Goal: Find specific page/section: Find specific page/section

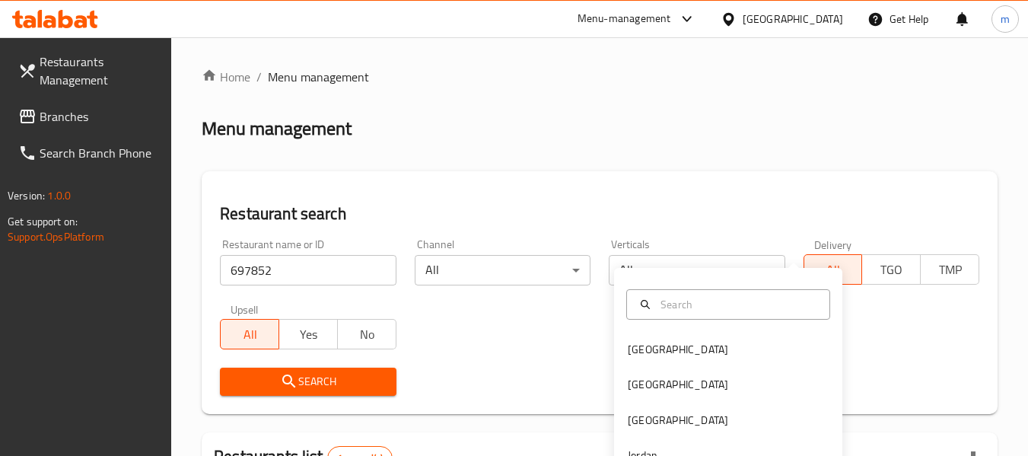
scroll to position [228, 0]
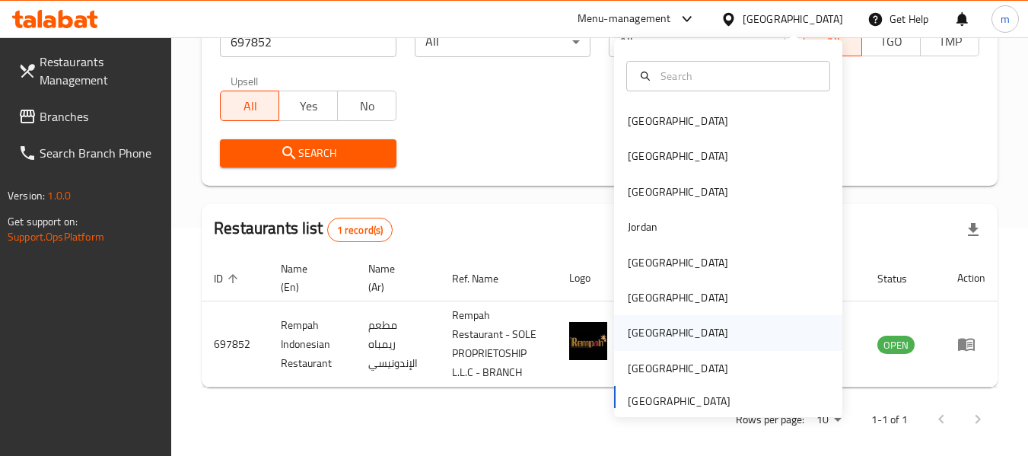
click at [645, 331] on div "[GEOGRAPHIC_DATA]" at bounding box center [678, 332] width 125 height 35
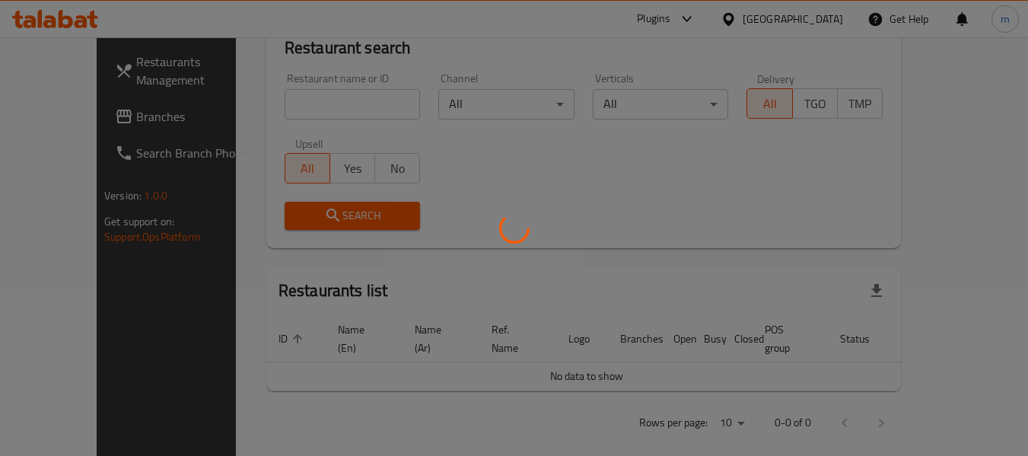
scroll to position [228, 0]
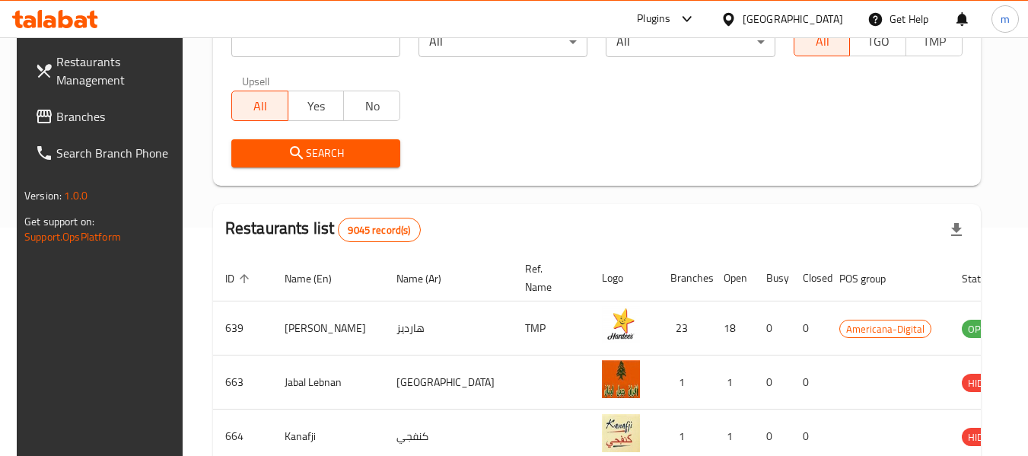
click at [64, 126] on span "Branches" at bounding box center [116, 116] width 120 height 18
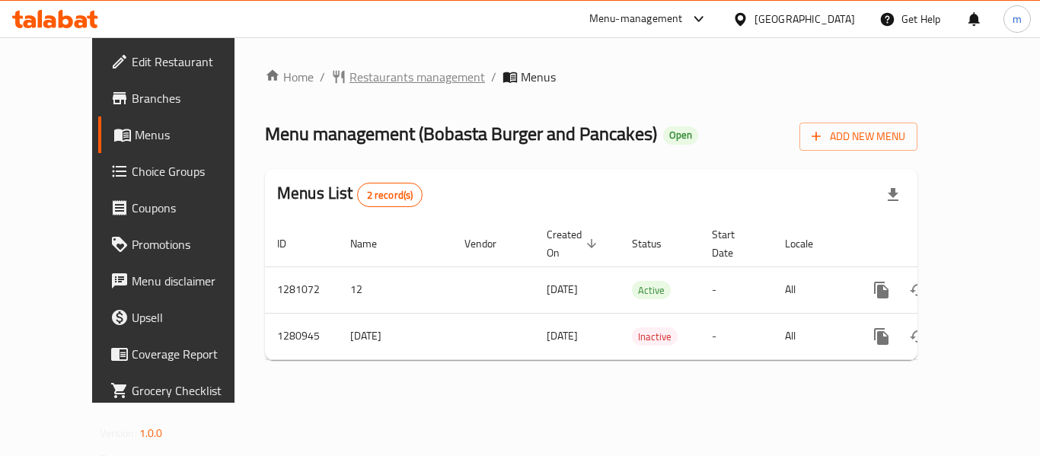
click at [362, 84] on span "Restaurants management" at bounding box center [416, 77] width 135 height 18
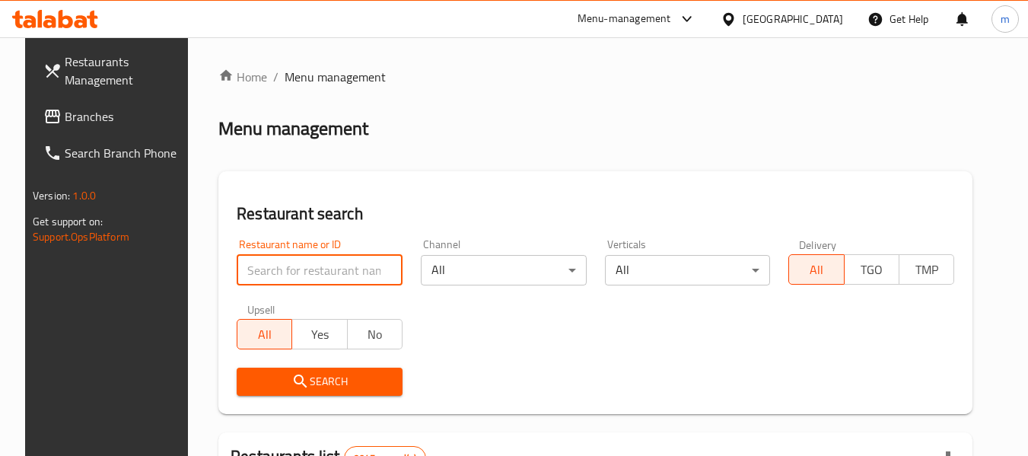
click at [320, 275] on input "search" at bounding box center [320, 270] width 166 height 30
paste input "694086"
type input "694086"
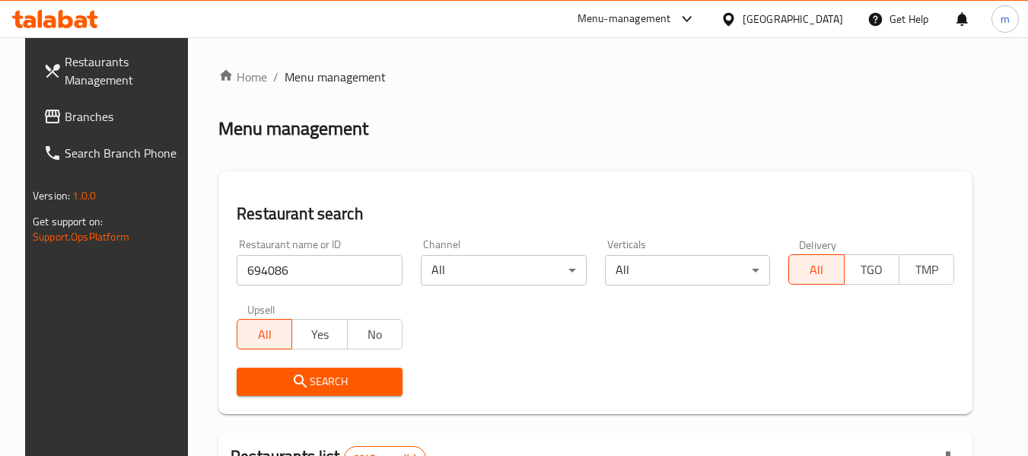
click at [338, 374] on span "Search" at bounding box center [320, 381] width 142 height 19
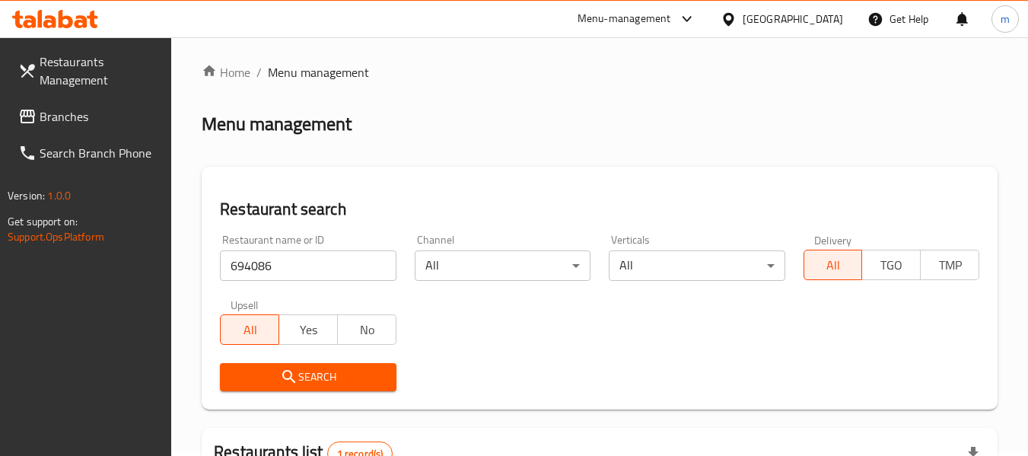
scroll to position [223, 0]
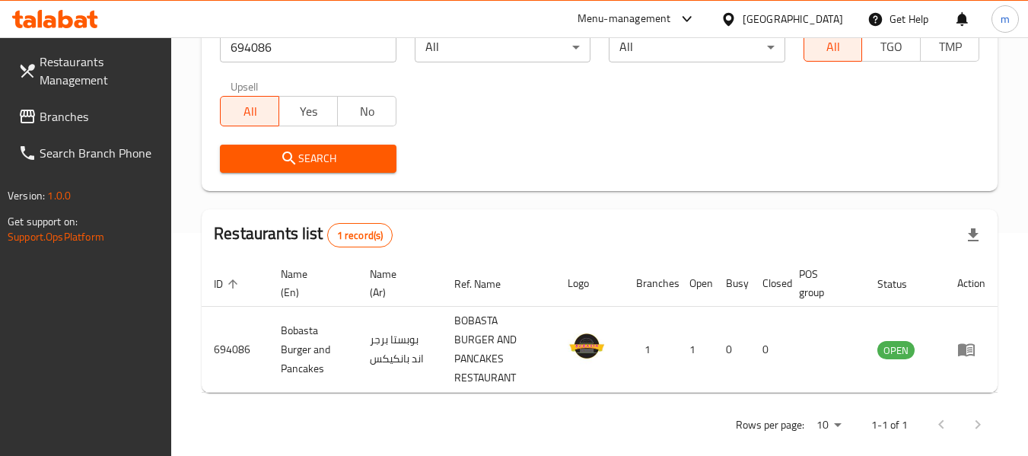
click at [833, 24] on div "[GEOGRAPHIC_DATA]" at bounding box center [793, 19] width 100 height 17
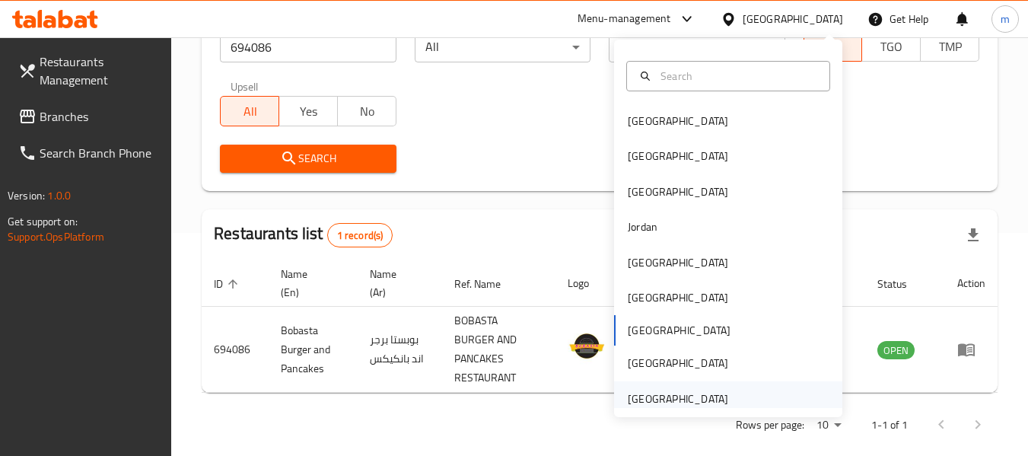
click at [684, 392] on div "[GEOGRAPHIC_DATA]" at bounding box center [678, 398] width 100 height 17
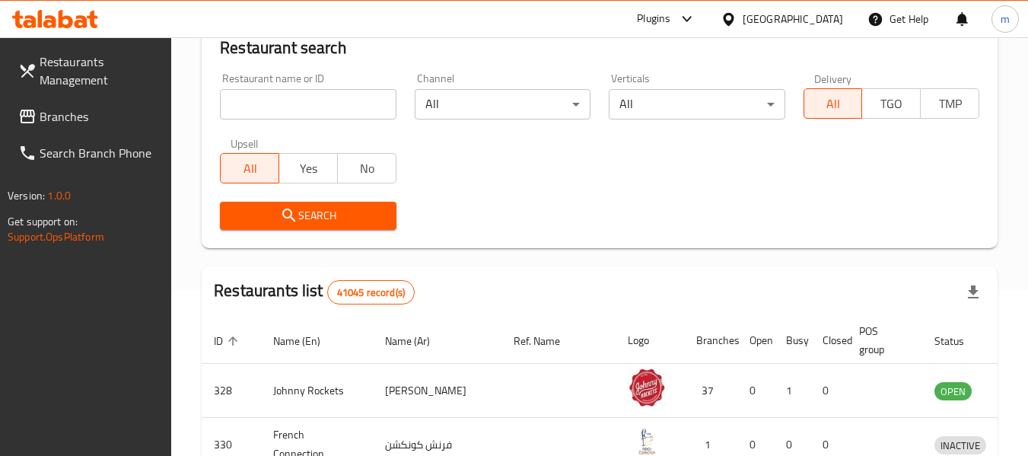
scroll to position [223, 0]
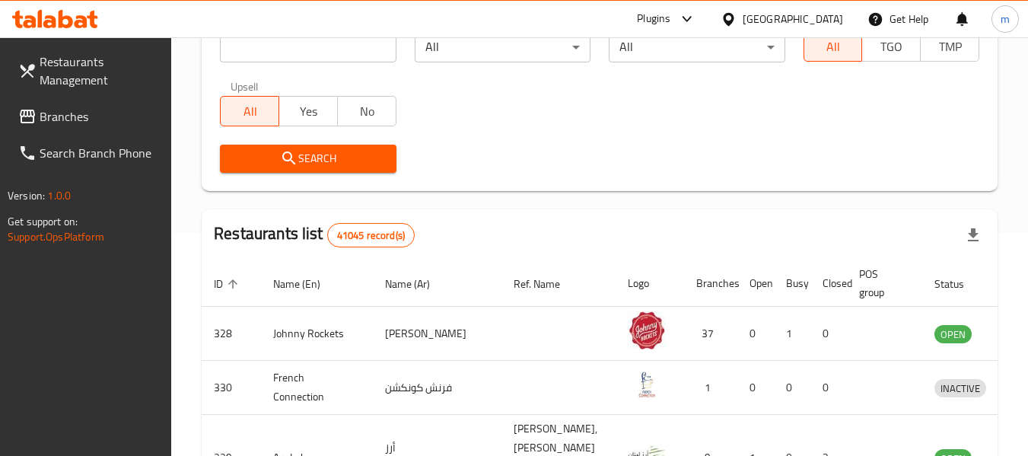
click at [78, 110] on span "Branches" at bounding box center [100, 116] width 120 height 18
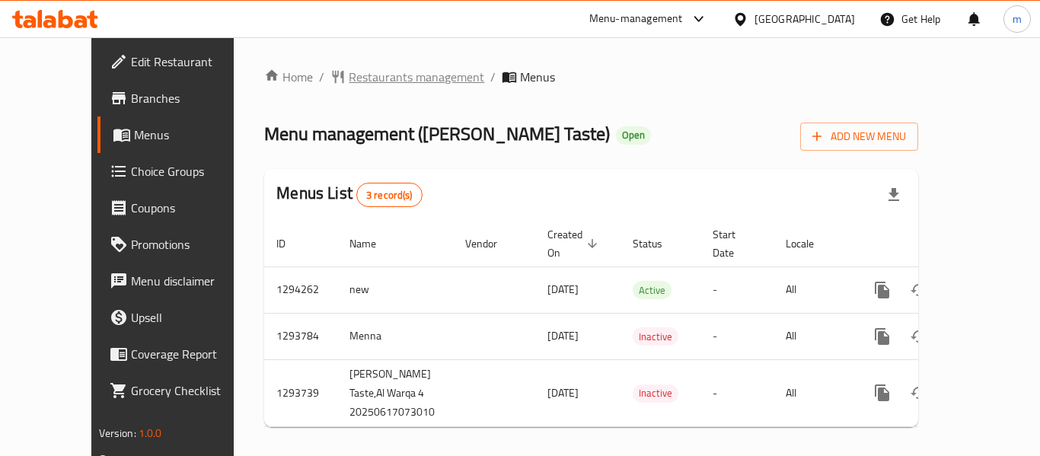
click at [349, 76] on span "Restaurants management" at bounding box center [416, 77] width 135 height 18
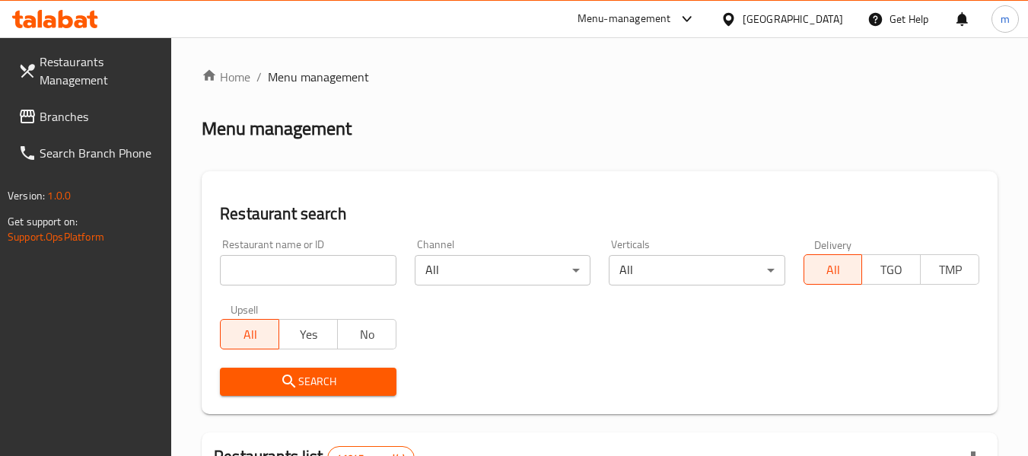
click at [317, 269] on input "search" at bounding box center [308, 270] width 176 height 30
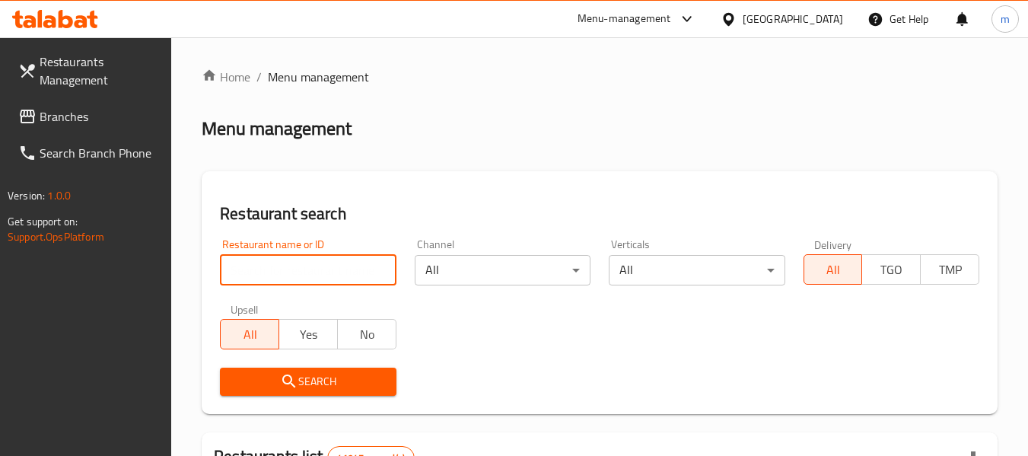
paste input "699675"
type input "699675"
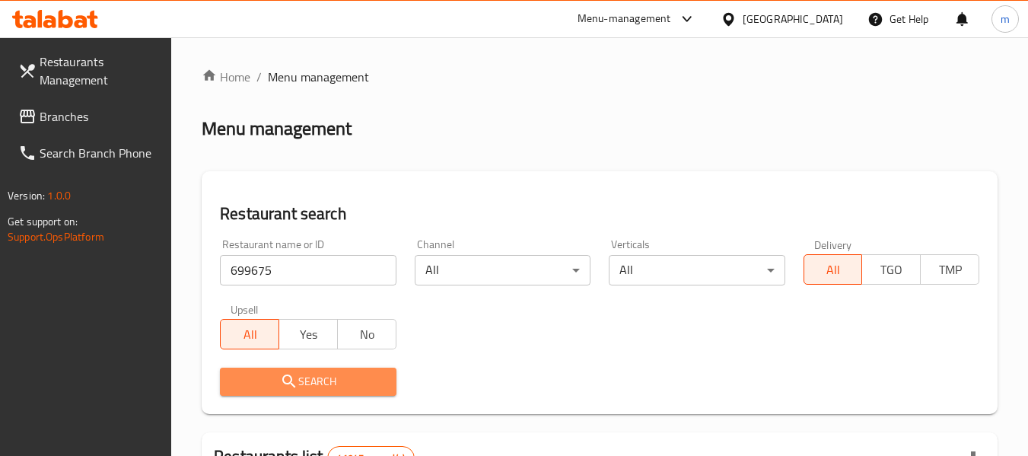
click at [332, 379] on span "Search" at bounding box center [307, 381] width 151 height 19
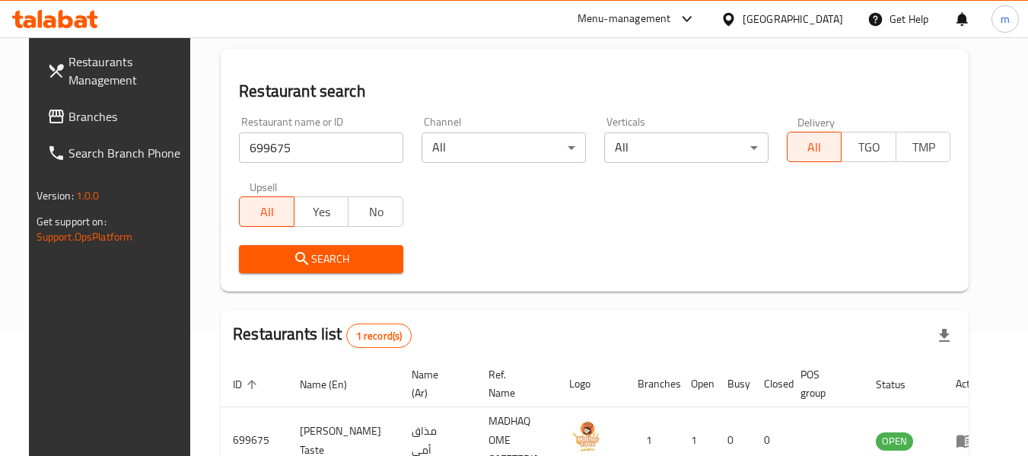
scroll to position [204, 0]
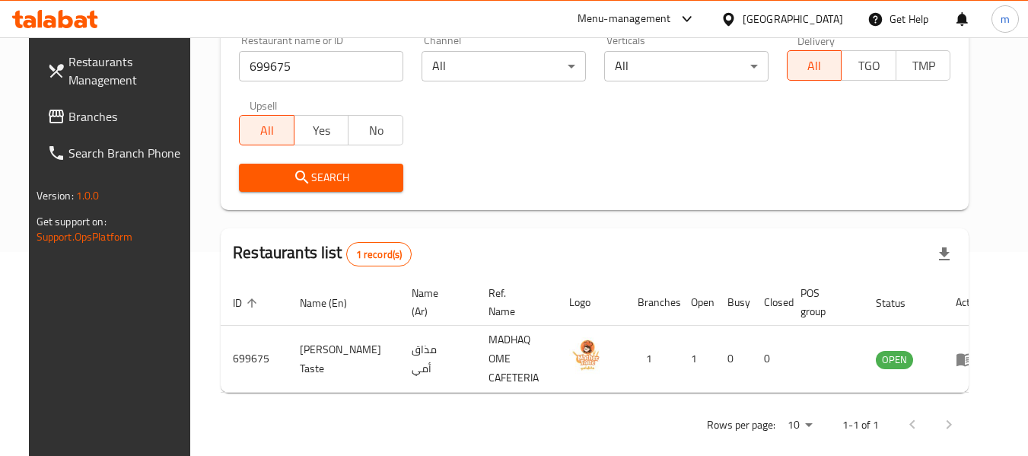
click at [40, 107] on link "Branches" at bounding box center [118, 116] width 166 height 37
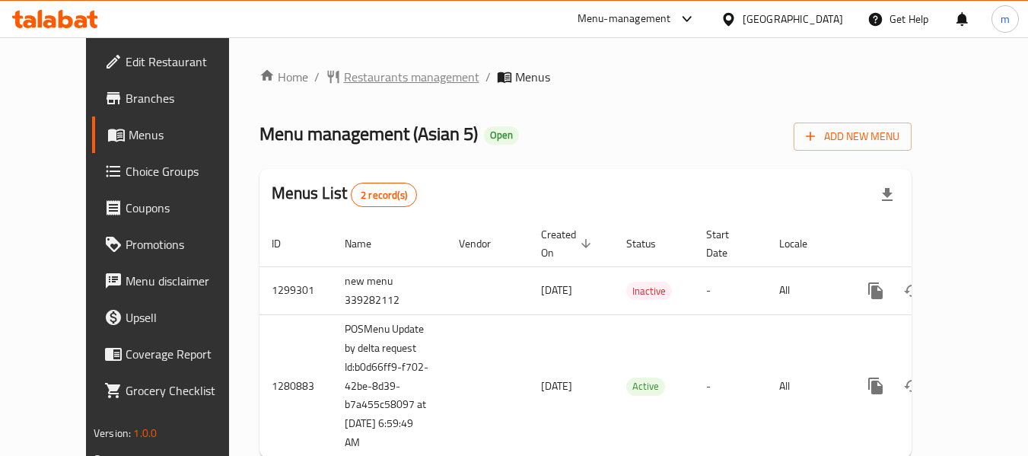
click at [348, 74] on span "Restaurants management" at bounding box center [411, 77] width 135 height 18
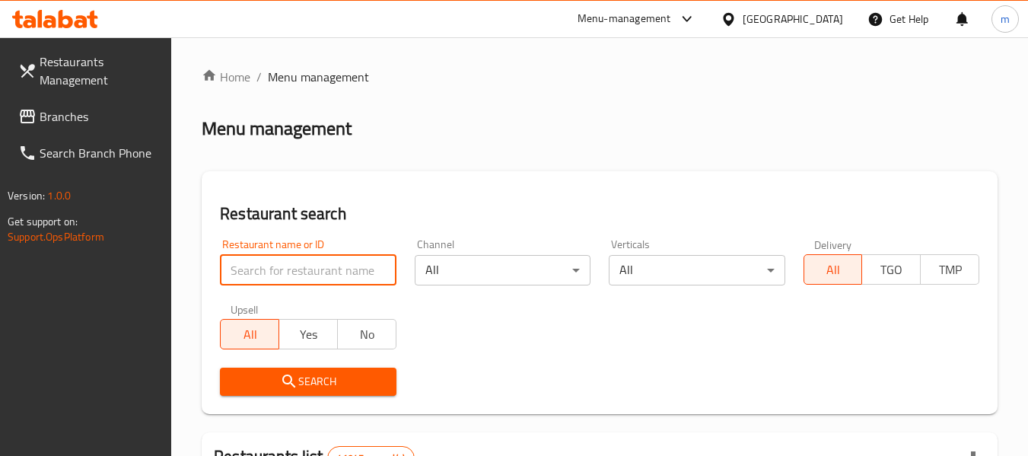
click at [298, 272] on input "search" at bounding box center [308, 270] width 176 height 30
paste input "693935"
type input "693935"
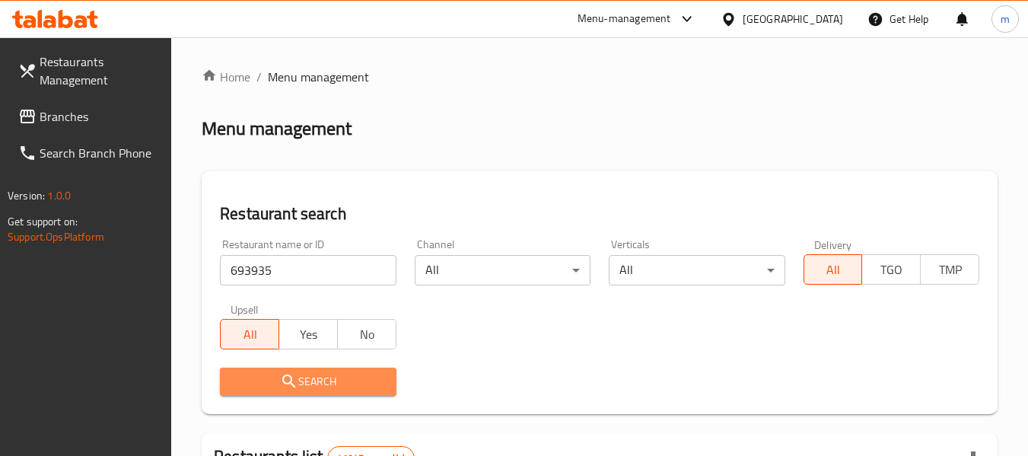
click at [320, 381] on span "Search" at bounding box center [307, 381] width 151 height 19
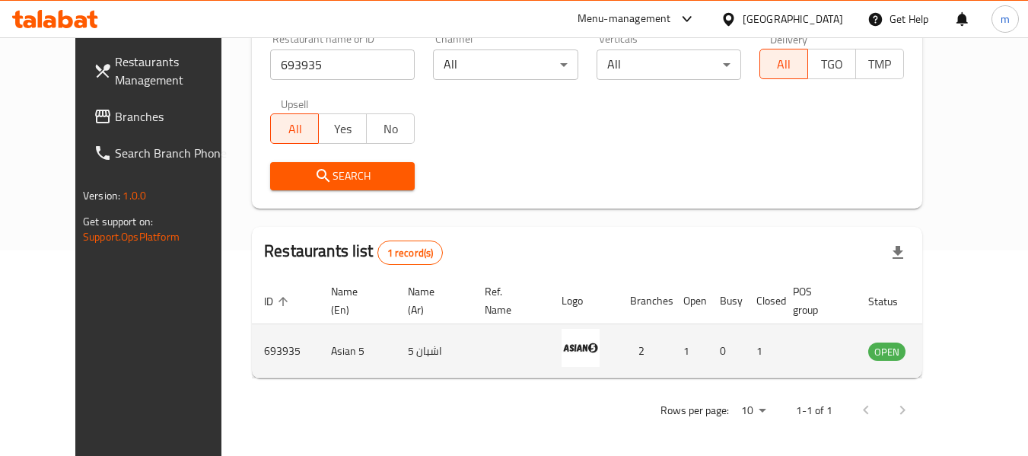
scroll to position [210, 0]
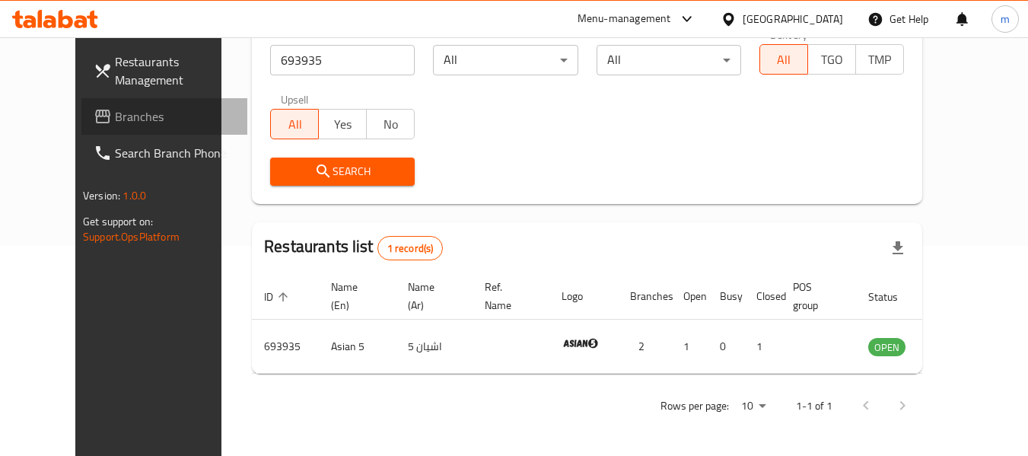
click at [115, 122] on span "Branches" at bounding box center [175, 116] width 120 height 18
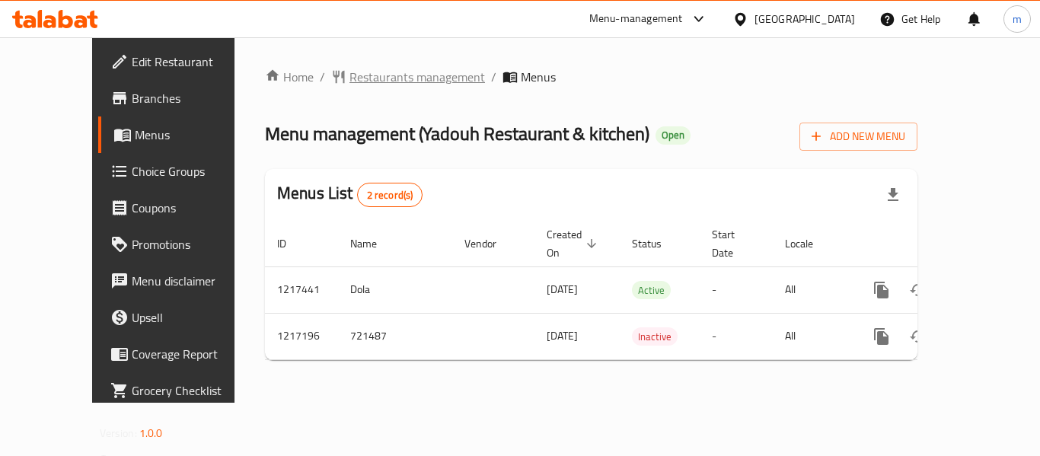
click at [355, 76] on span "Restaurants management" at bounding box center [416, 77] width 135 height 18
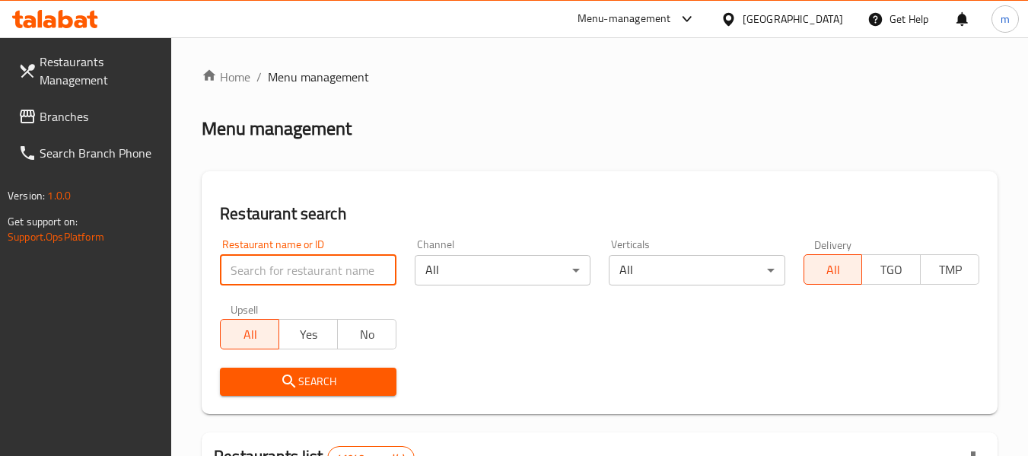
click at [304, 272] on input "search" at bounding box center [308, 270] width 176 height 30
paste input "672598"
type input "672598"
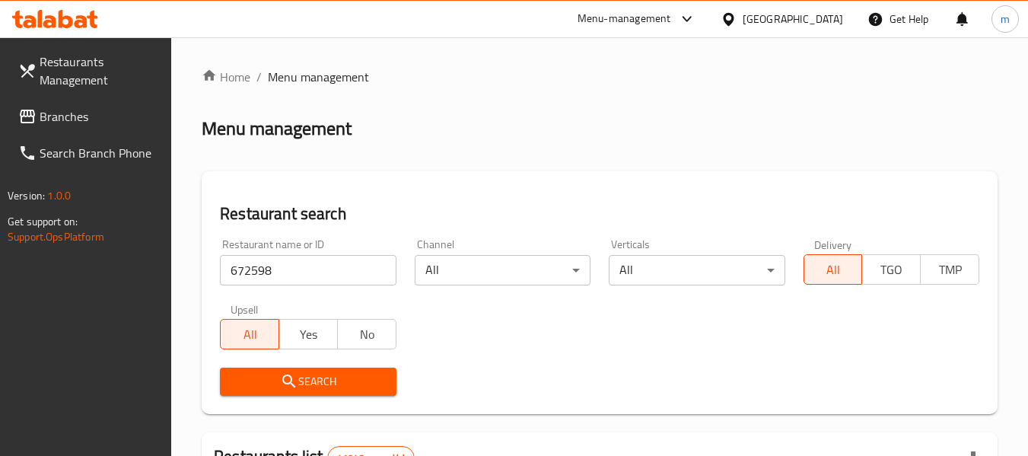
click at [339, 387] on span "Search" at bounding box center [307, 381] width 151 height 19
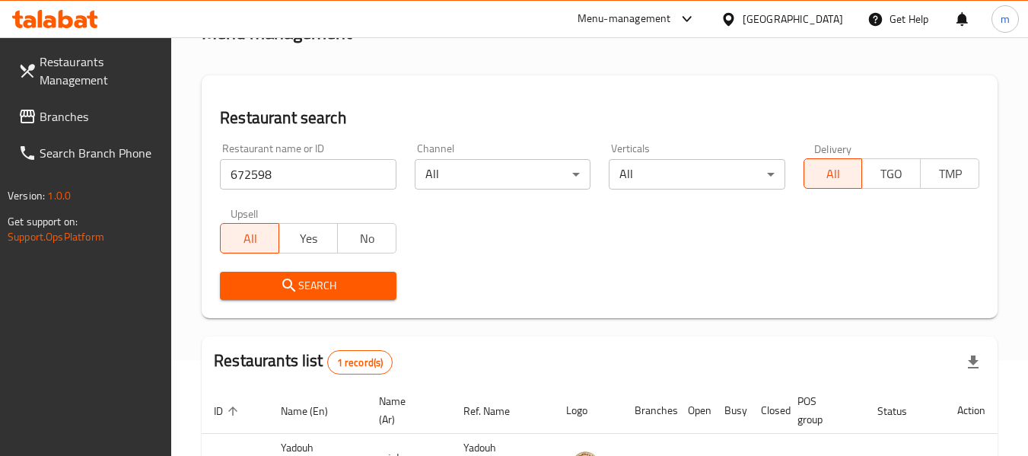
scroll to position [223, 0]
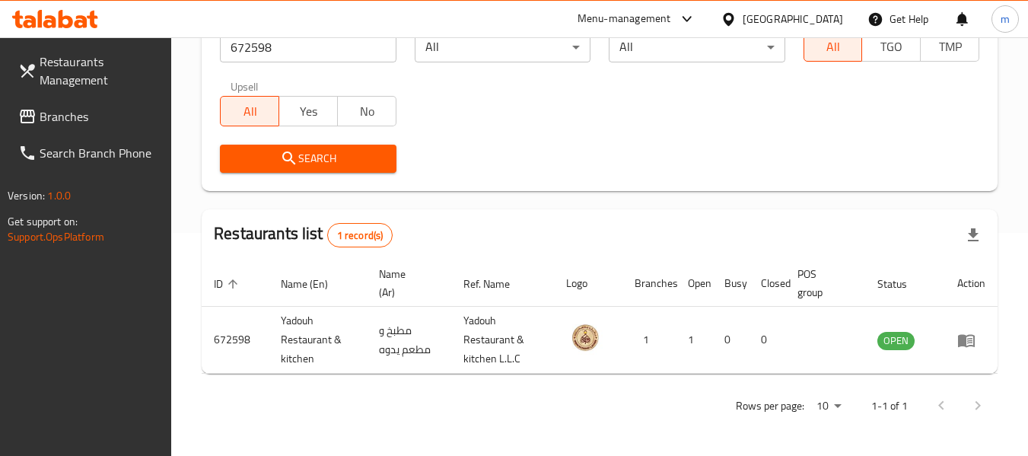
click at [89, 121] on span "Branches" at bounding box center [100, 116] width 120 height 18
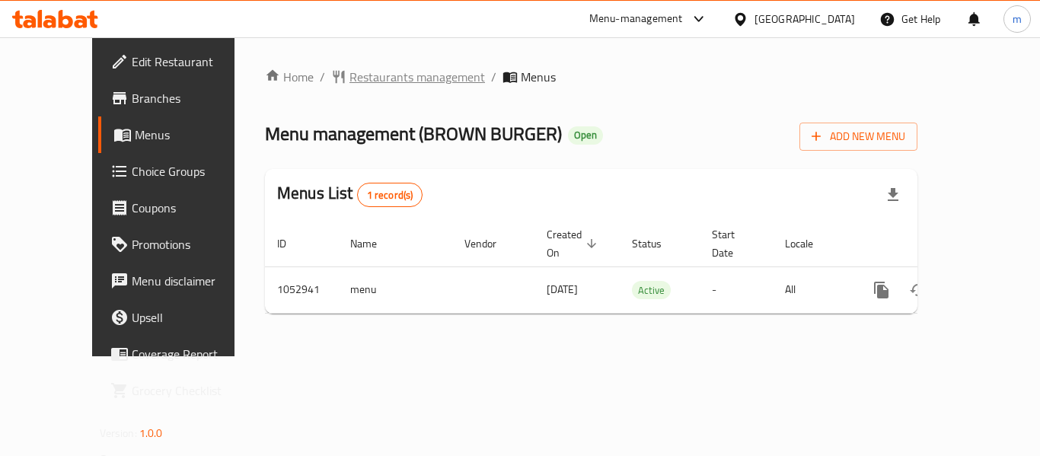
click at [356, 78] on span "Restaurants management" at bounding box center [416, 77] width 135 height 18
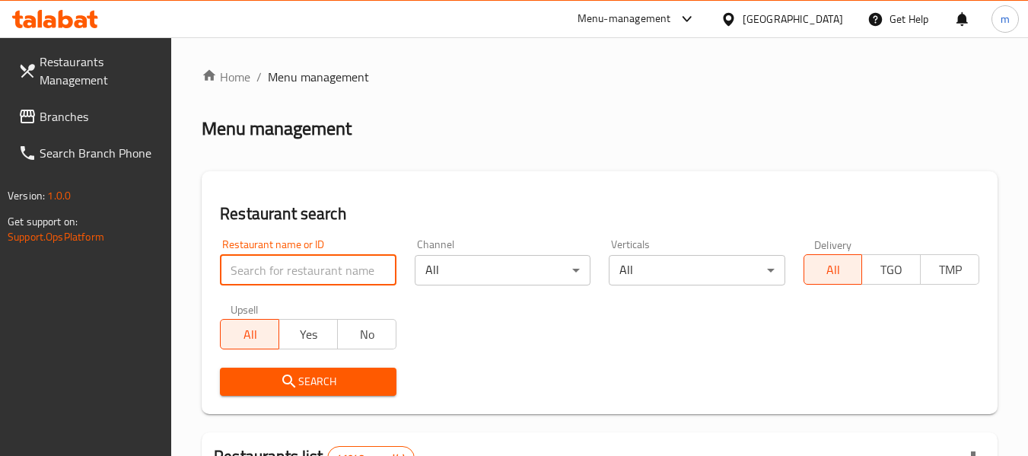
click at [307, 277] on input "search" at bounding box center [308, 270] width 176 height 30
paste input "662648"
type input "662648"
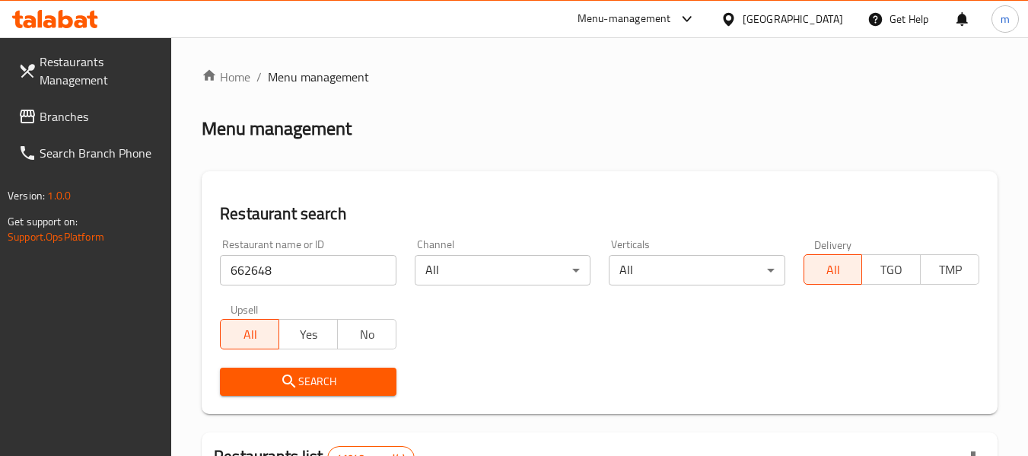
click at [312, 377] on span "Search" at bounding box center [307, 381] width 151 height 19
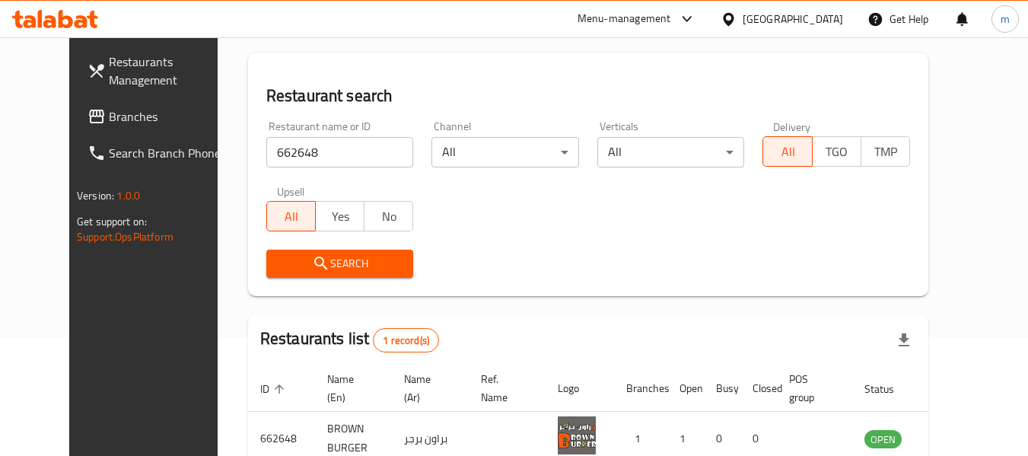
scroll to position [204, 0]
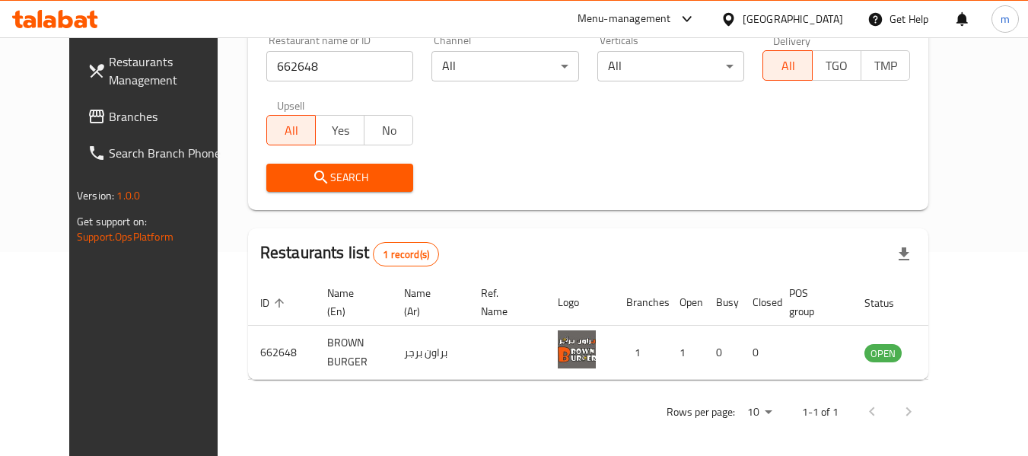
click at [798, 11] on div "[GEOGRAPHIC_DATA]" at bounding box center [793, 19] width 100 height 17
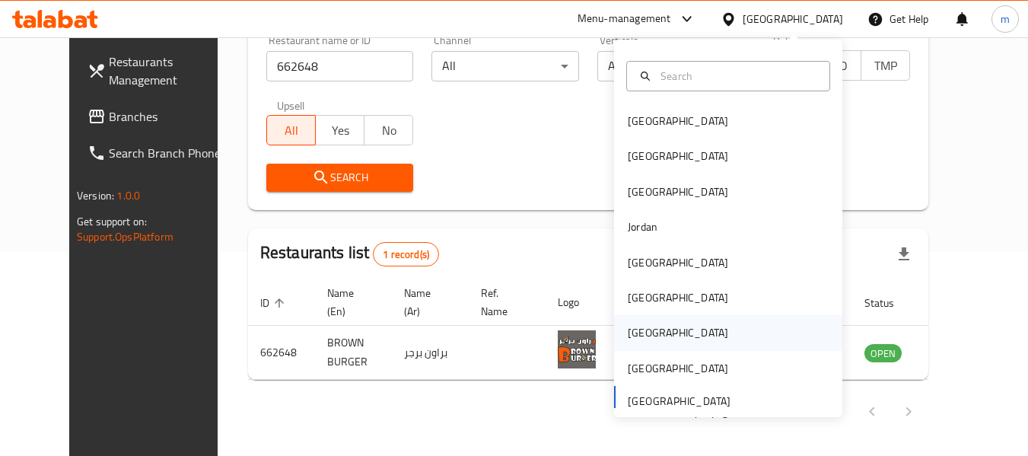
click at [658, 336] on div "[GEOGRAPHIC_DATA]" at bounding box center [728, 332] width 228 height 35
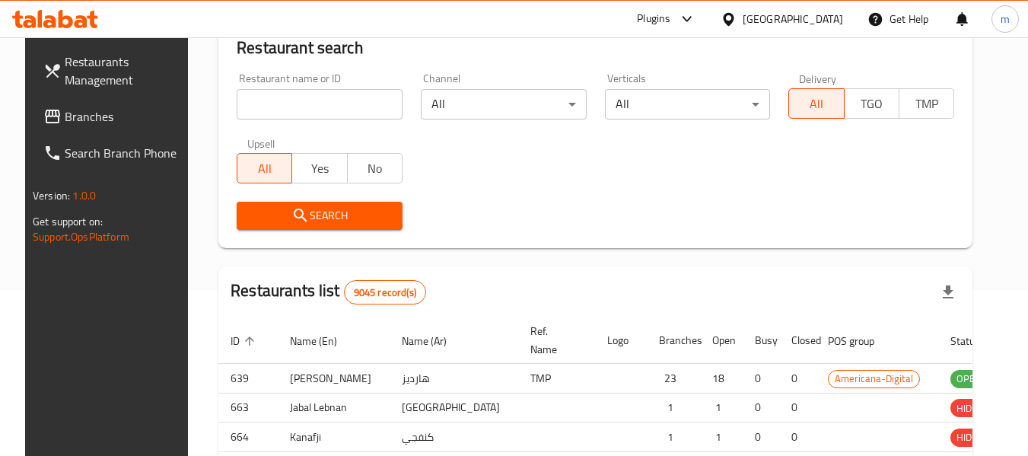
scroll to position [204, 0]
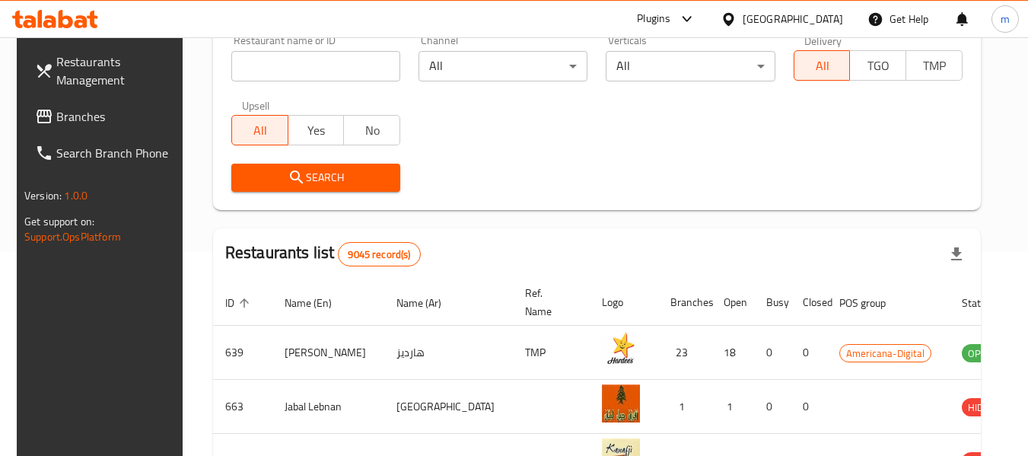
click at [79, 118] on span "Branches" at bounding box center [116, 116] width 120 height 18
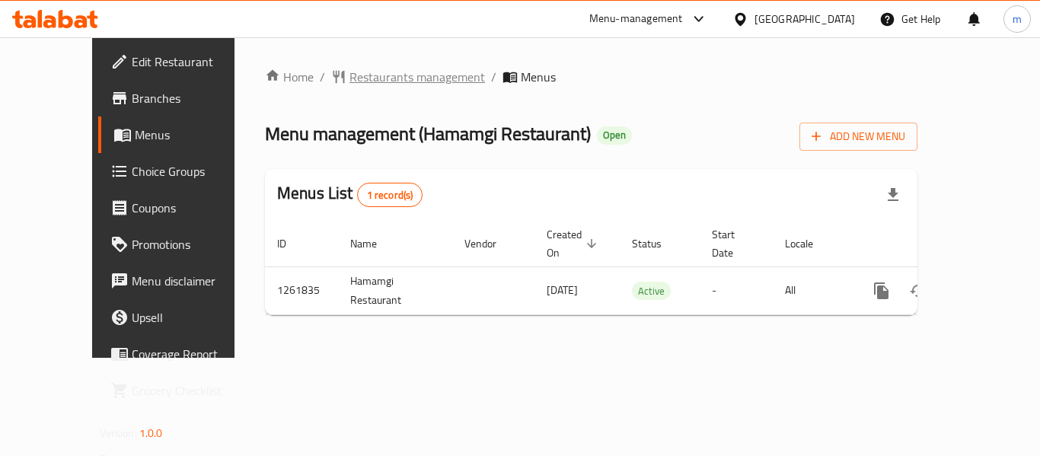
click at [355, 80] on span "Restaurants management" at bounding box center [416, 77] width 135 height 18
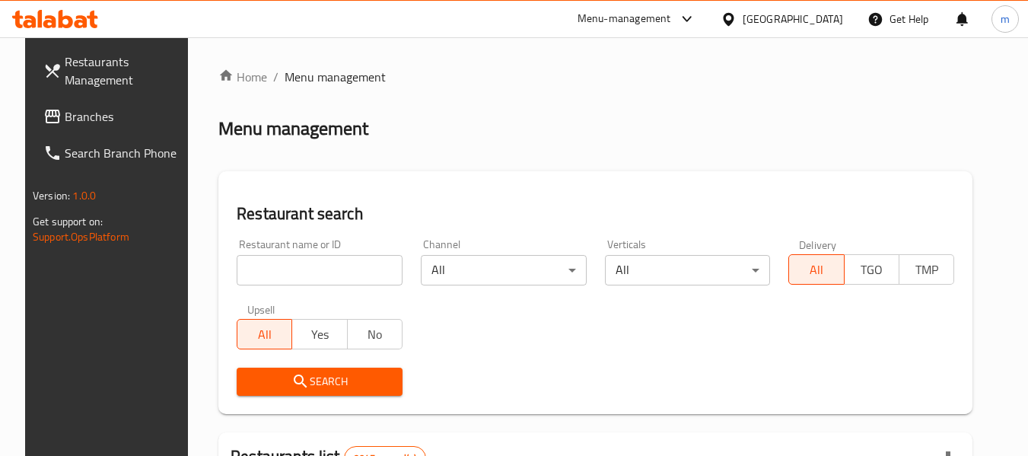
click at [277, 275] on input "search" at bounding box center [320, 270] width 166 height 30
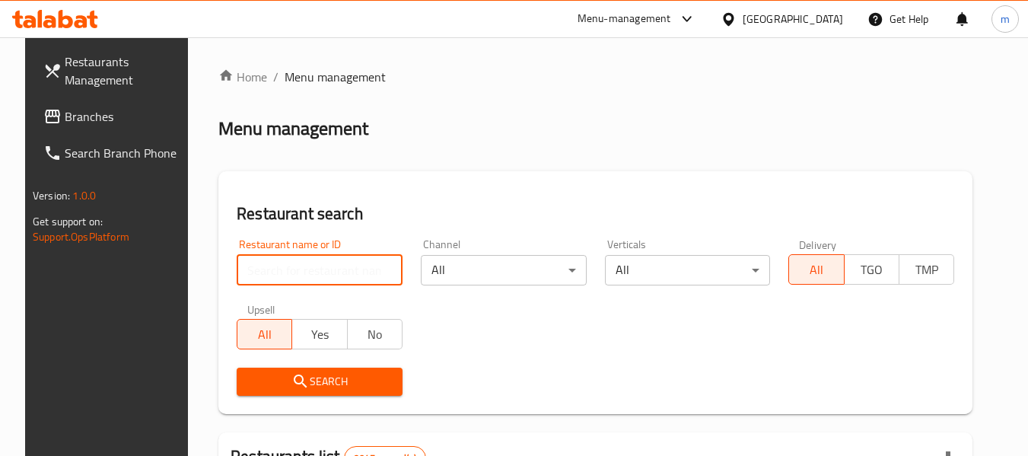
paste input "685336"
type input "685336"
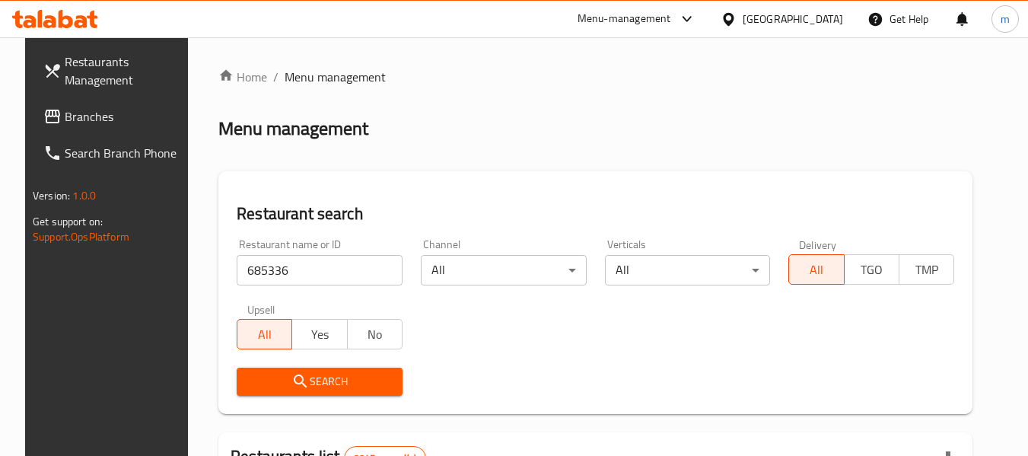
click at [291, 377] on icon "submit" at bounding box center [300, 381] width 18 height 18
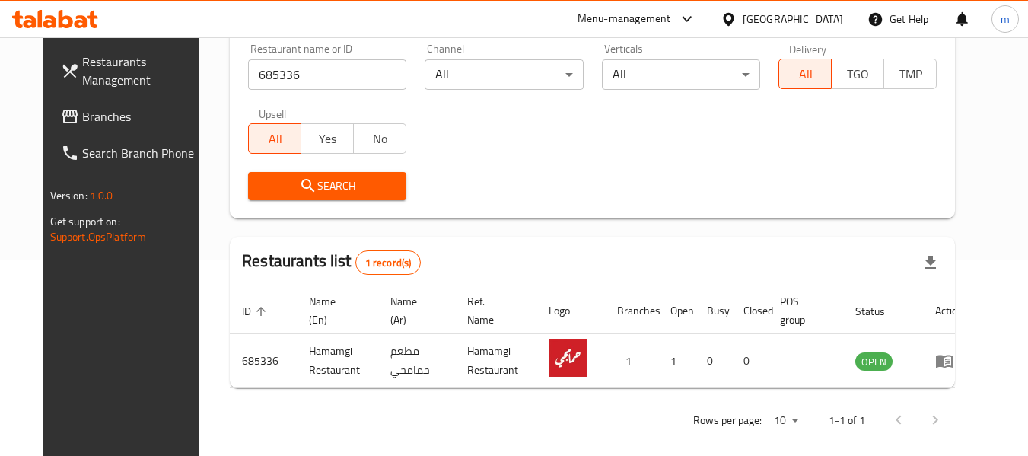
scroll to position [204, 0]
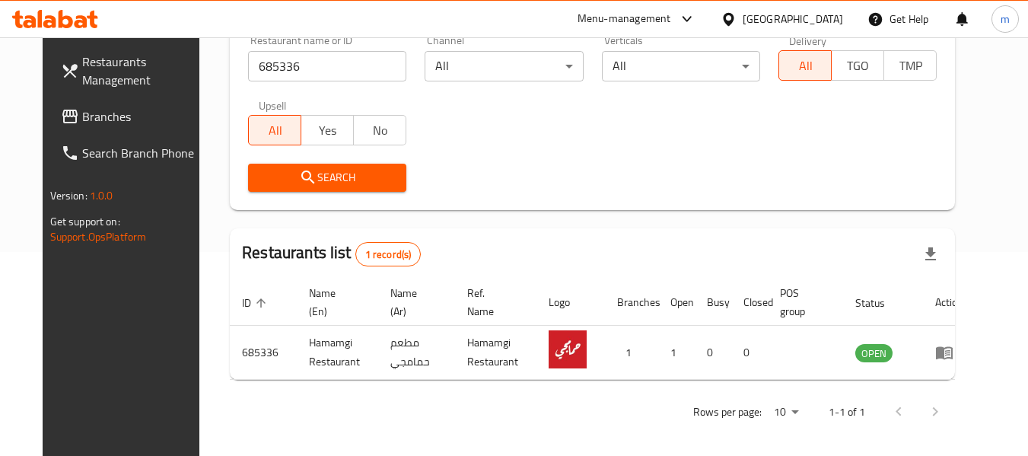
click at [823, 21] on div "[GEOGRAPHIC_DATA]" at bounding box center [793, 19] width 100 height 17
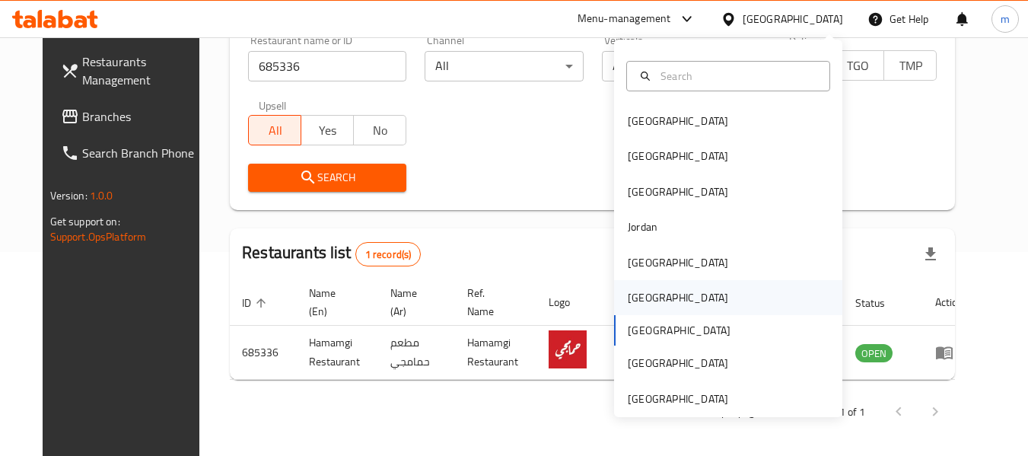
click at [644, 301] on div "[GEOGRAPHIC_DATA]" at bounding box center [678, 297] width 100 height 17
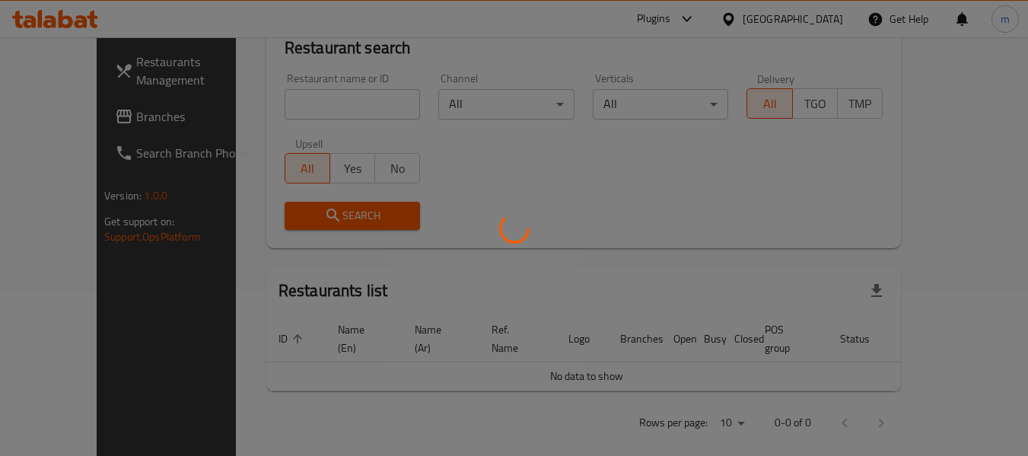
scroll to position [204, 0]
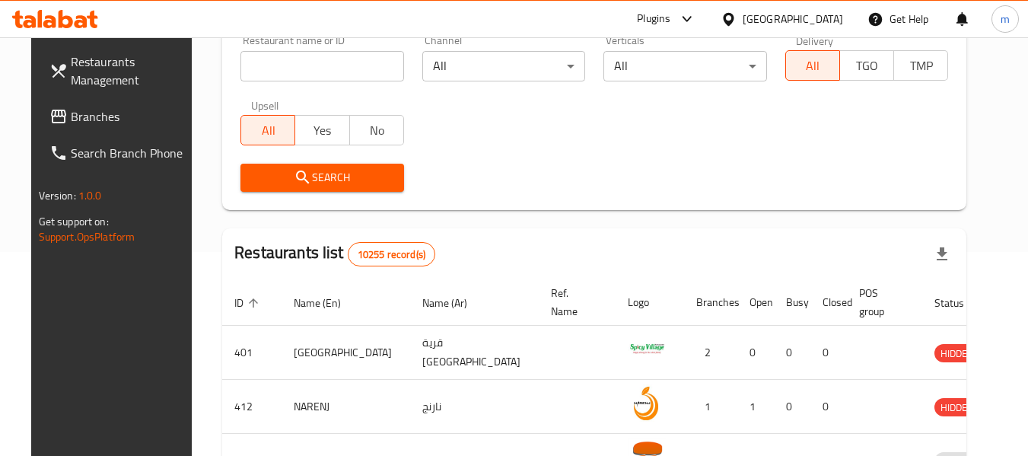
click at [71, 122] on span "Branches" at bounding box center [131, 116] width 120 height 18
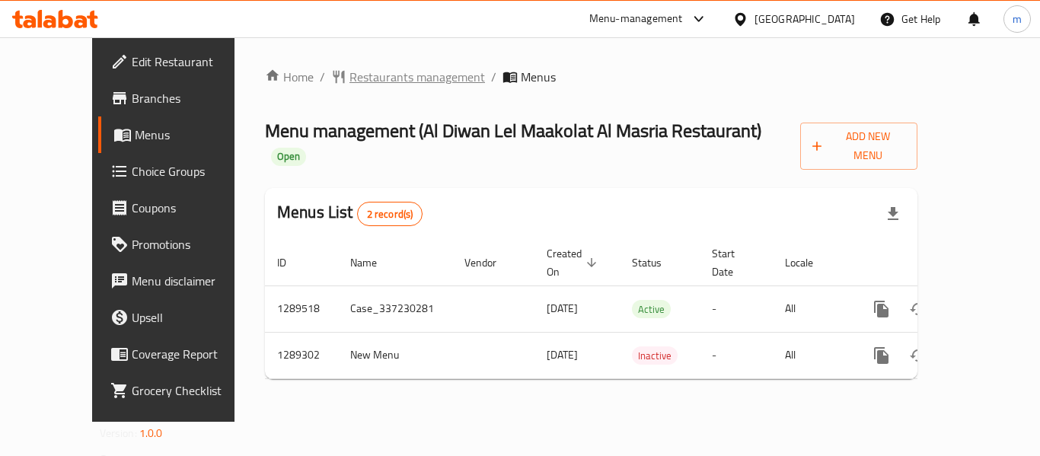
click at [349, 68] on span "Restaurants management" at bounding box center [416, 77] width 135 height 18
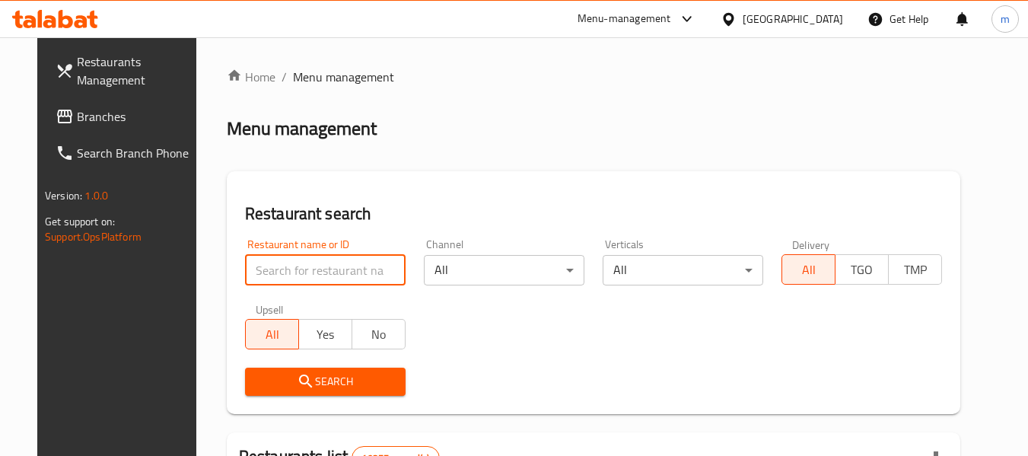
click at [310, 284] on input "search" at bounding box center [325, 270] width 161 height 30
paste input "697533"
type input "697533"
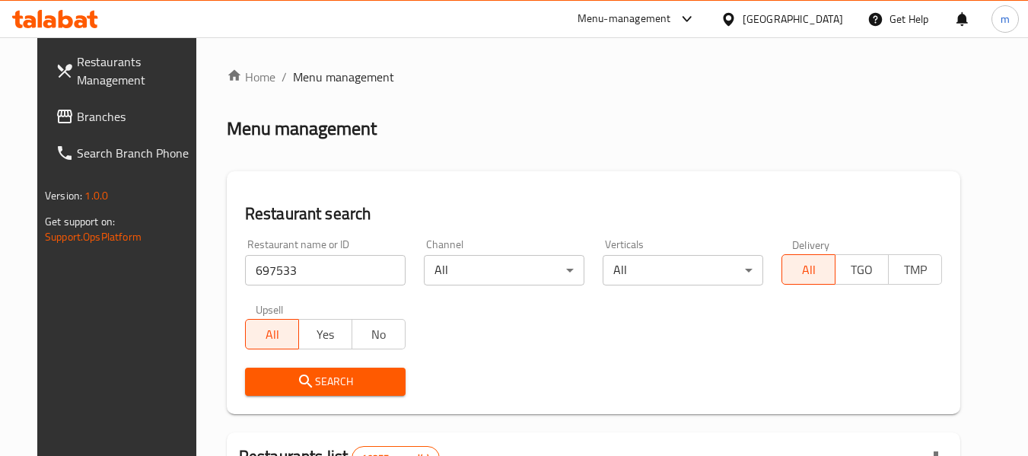
click at [330, 378] on span "Search" at bounding box center [325, 381] width 136 height 19
click at [330, 378] on div at bounding box center [514, 228] width 1028 height 456
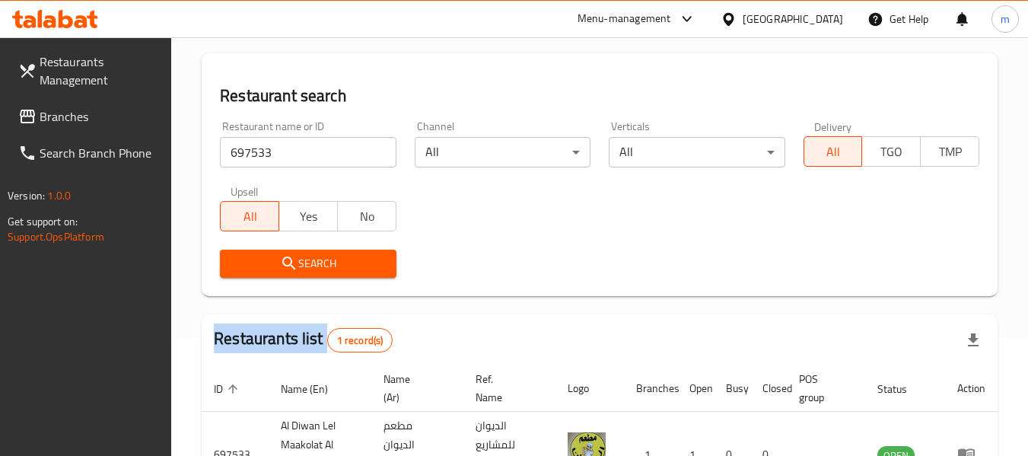
scroll to position [242, 0]
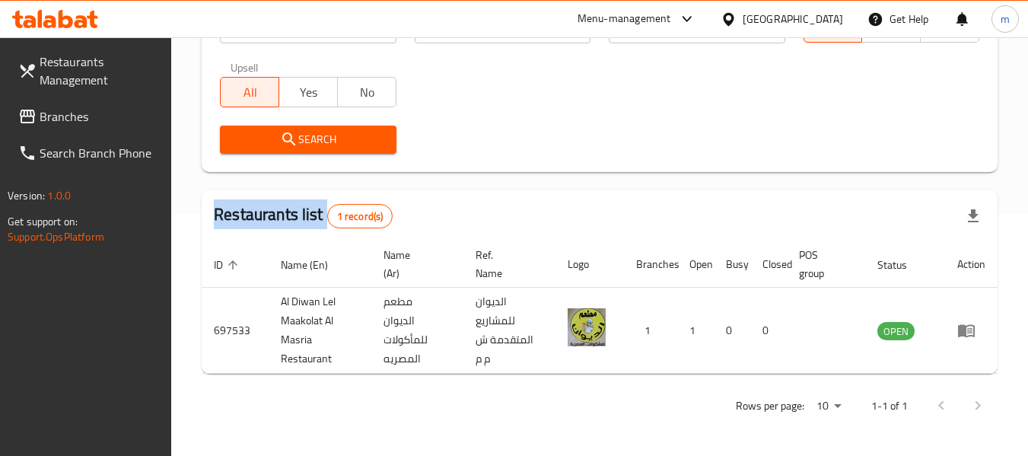
click at [829, 11] on div "[GEOGRAPHIC_DATA]" at bounding box center [793, 19] width 100 height 17
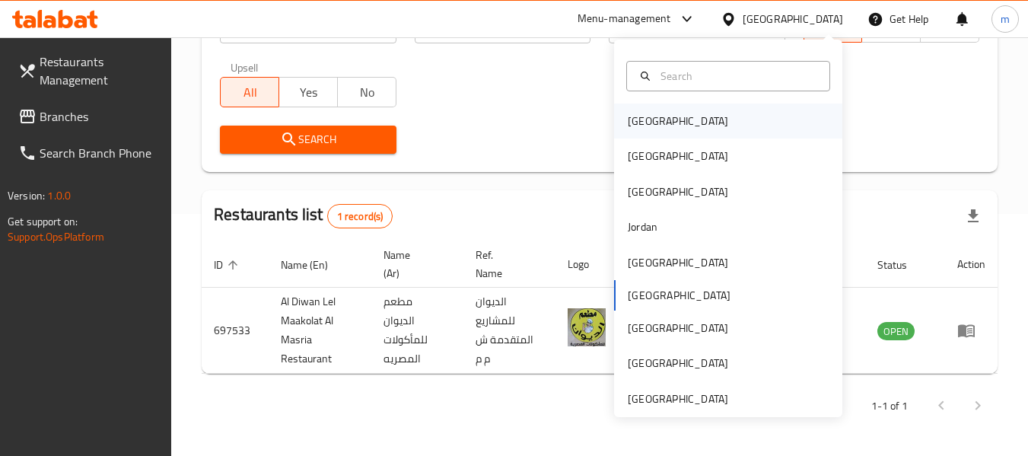
click at [661, 124] on div "[GEOGRAPHIC_DATA]" at bounding box center [678, 120] width 125 height 35
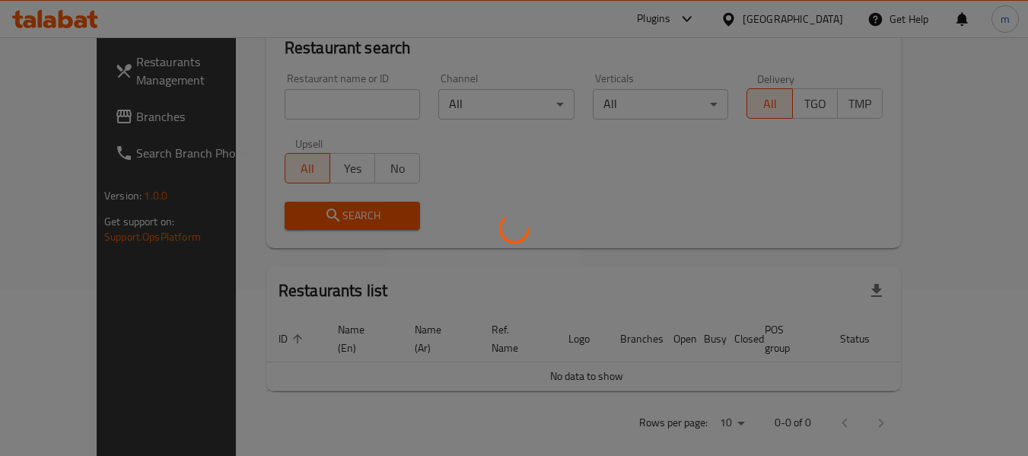
scroll to position [242, 0]
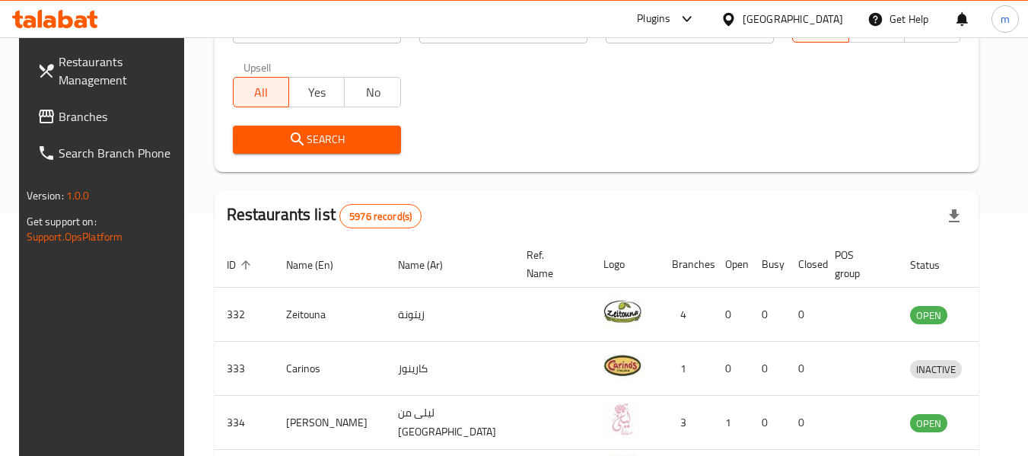
click at [107, 131] on link "Branches" at bounding box center [108, 116] width 166 height 37
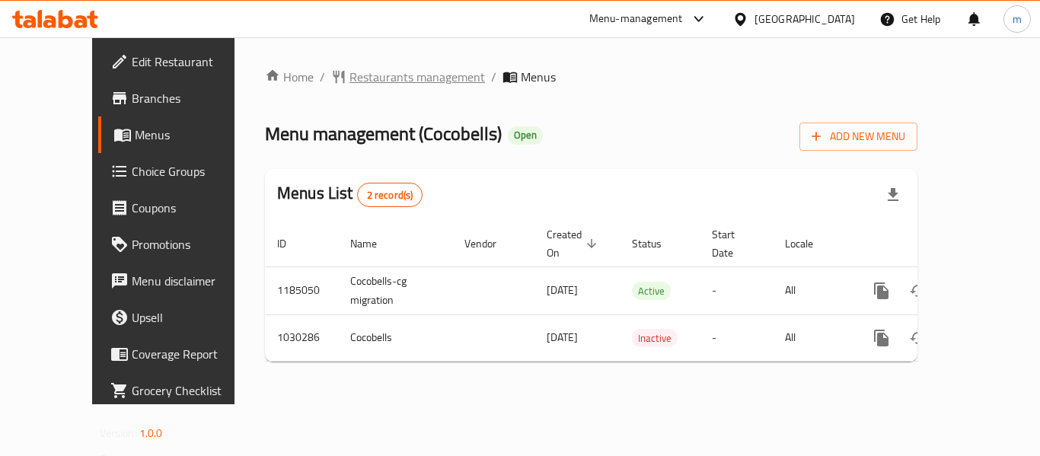
click at [367, 80] on span "Restaurants management" at bounding box center [416, 77] width 135 height 18
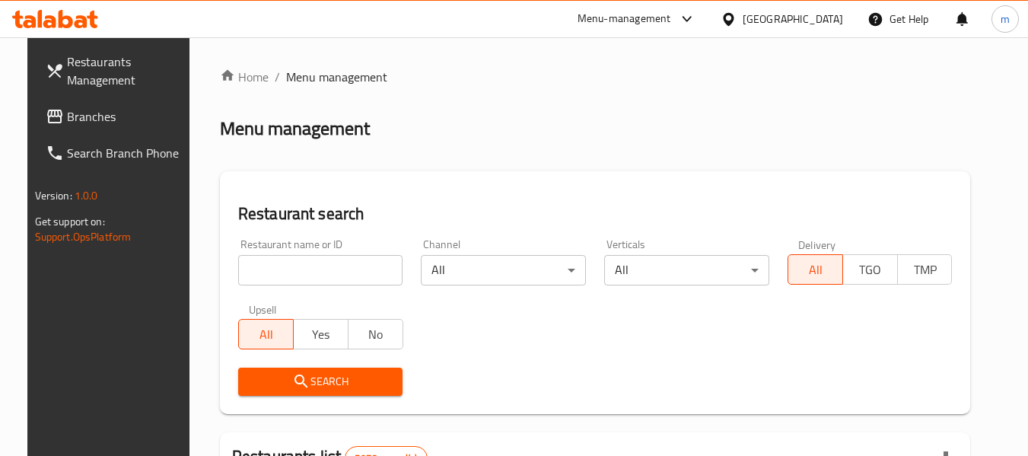
click at [301, 272] on input "search" at bounding box center [320, 270] width 165 height 30
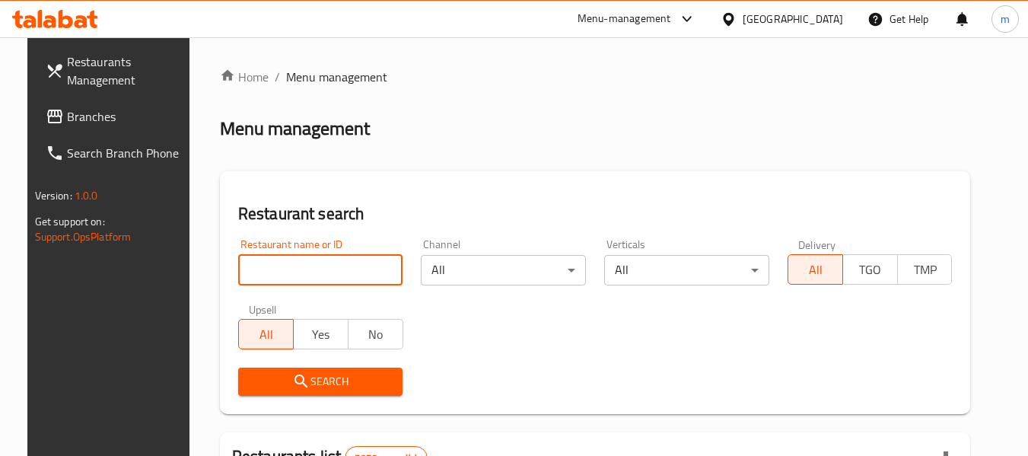
paste input "661302"
type input "661302"
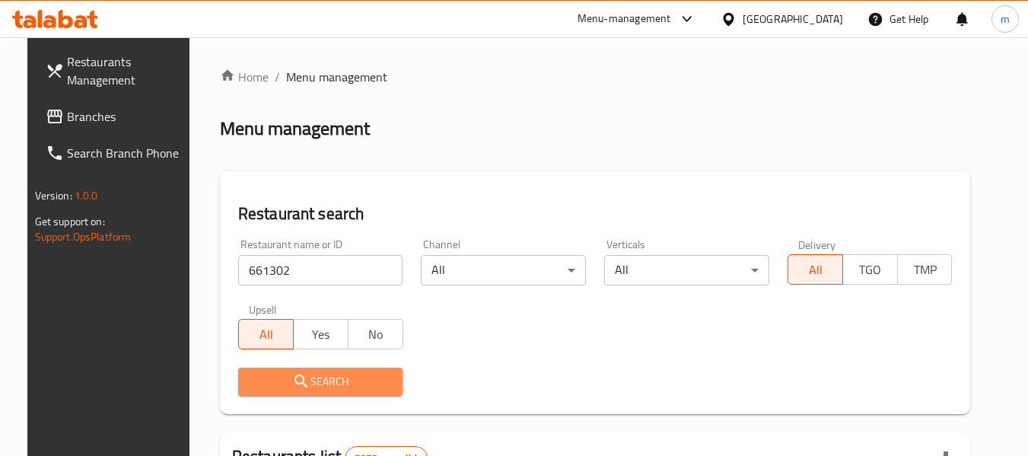
click at [310, 384] on span "Search" at bounding box center [320, 381] width 141 height 19
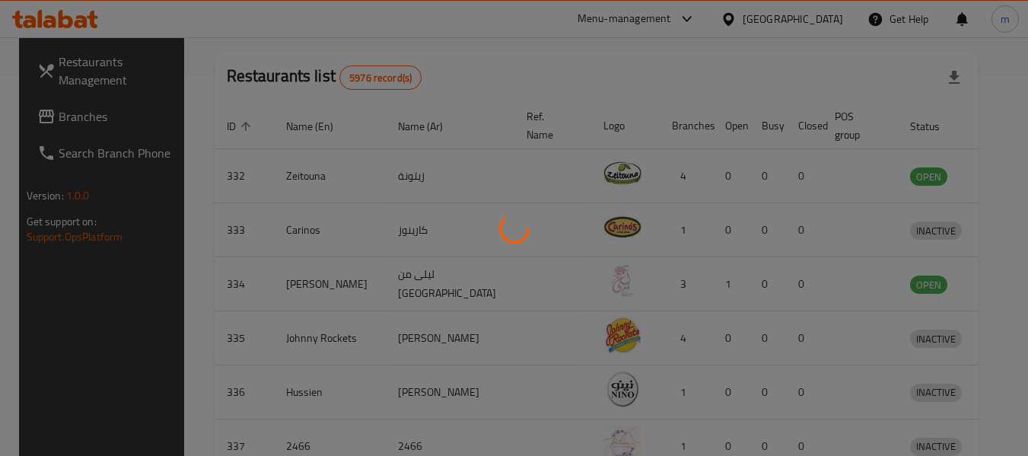
scroll to position [210, 0]
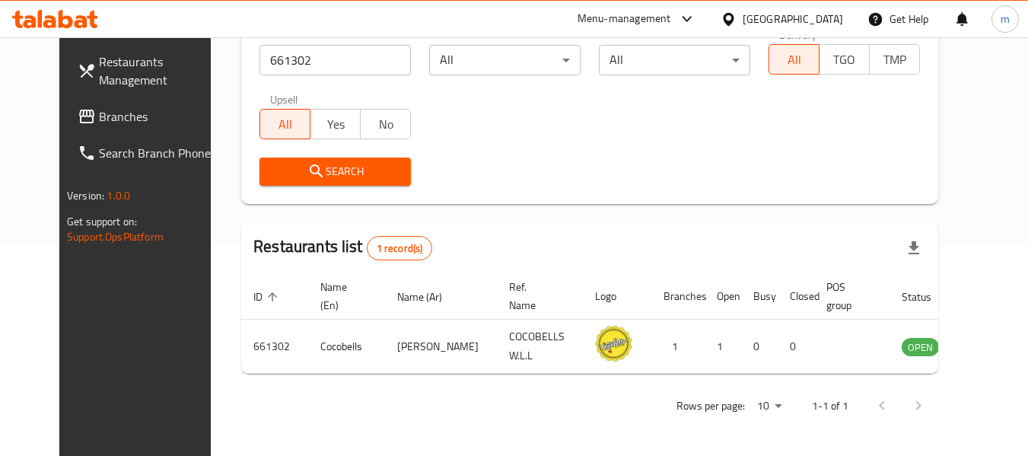
click at [823, 18] on div "[GEOGRAPHIC_DATA]" at bounding box center [793, 19] width 100 height 17
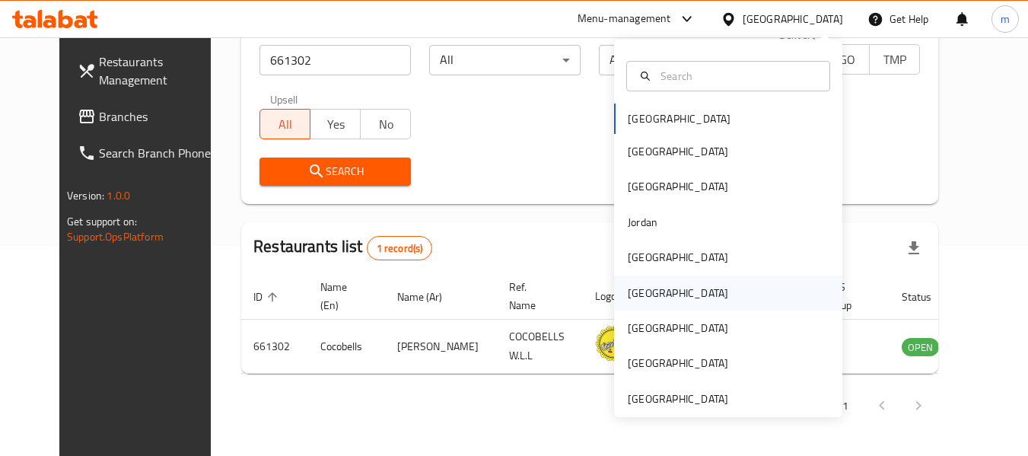
click at [649, 286] on div "[GEOGRAPHIC_DATA]" at bounding box center [678, 292] width 125 height 35
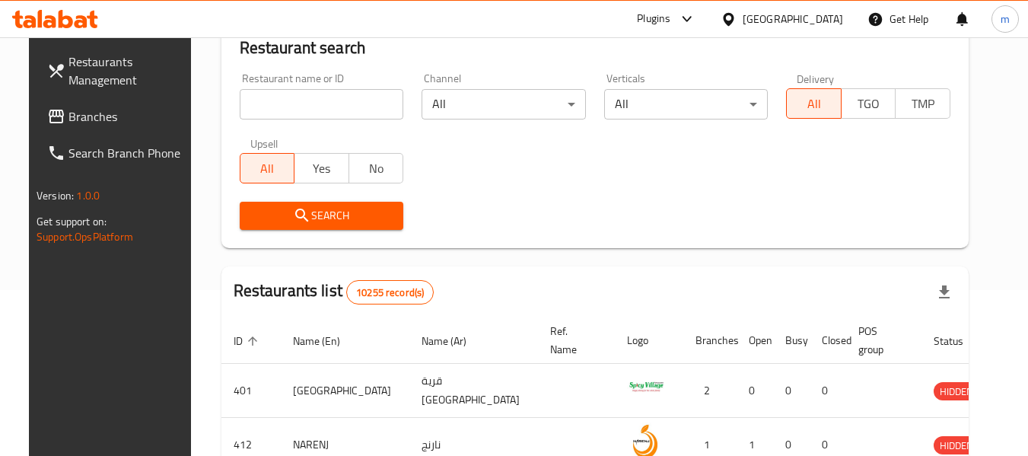
scroll to position [210, 0]
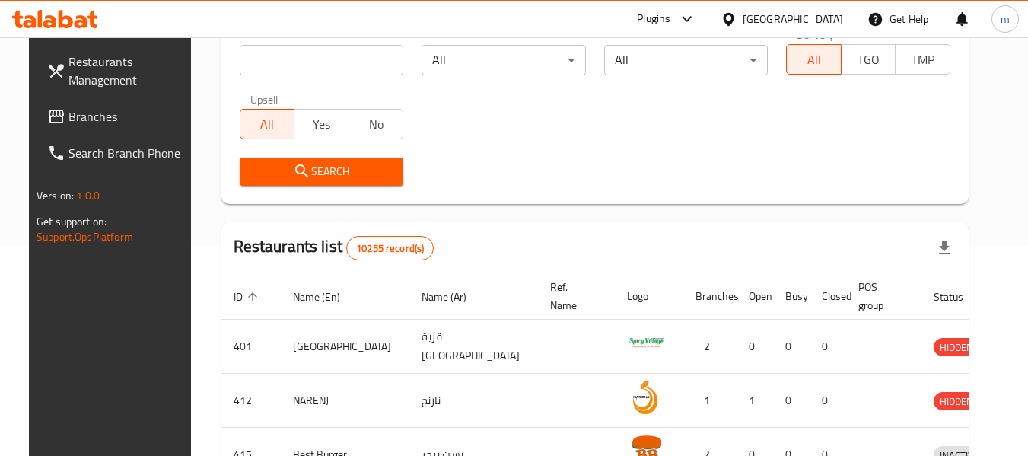
click at [81, 115] on span "Branches" at bounding box center [128, 116] width 120 height 18
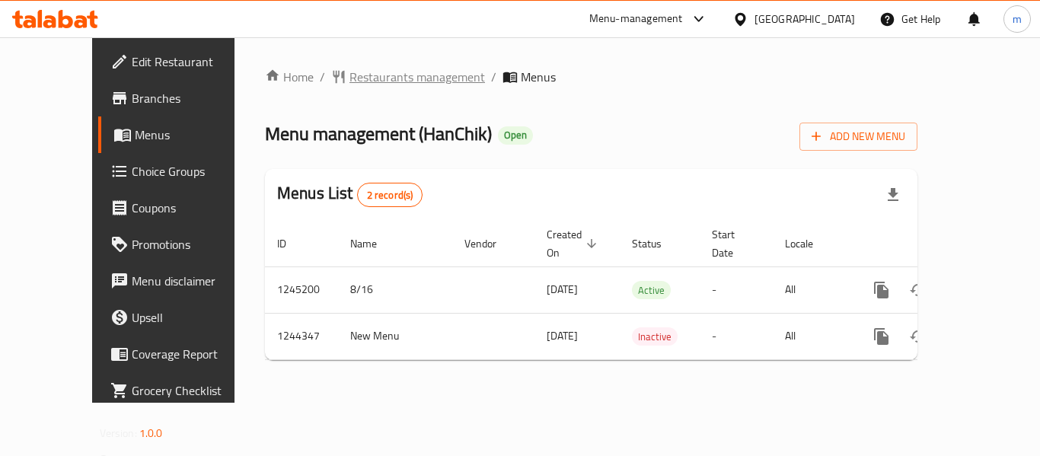
click at [361, 78] on span "Restaurants management" at bounding box center [416, 77] width 135 height 18
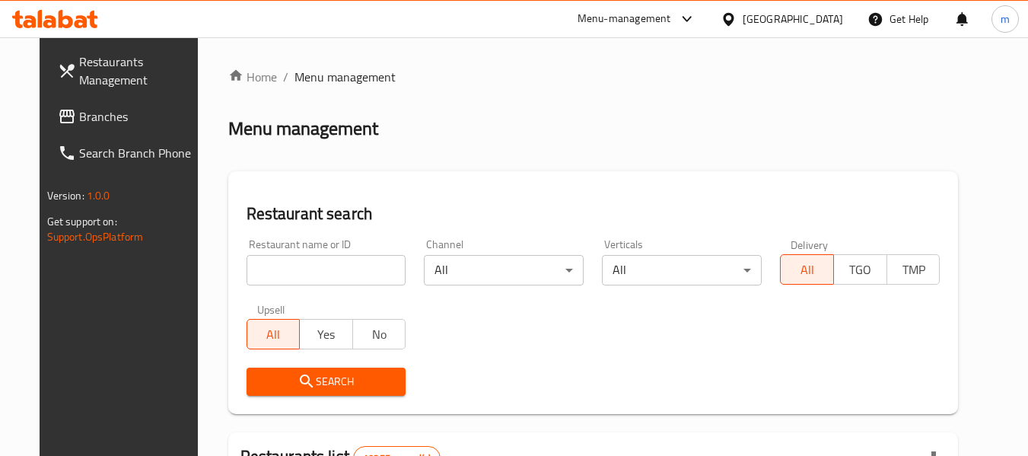
click at [339, 267] on input "search" at bounding box center [327, 270] width 160 height 30
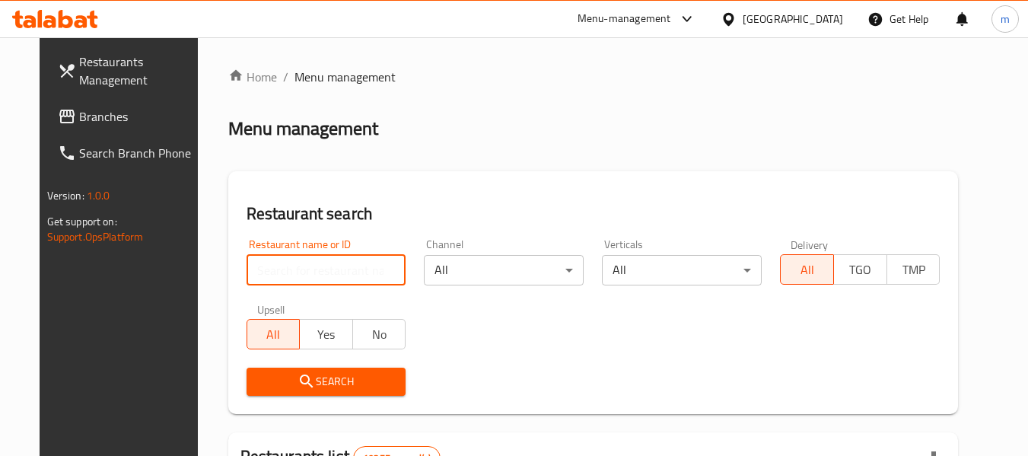
paste input "681994"
type input "681994"
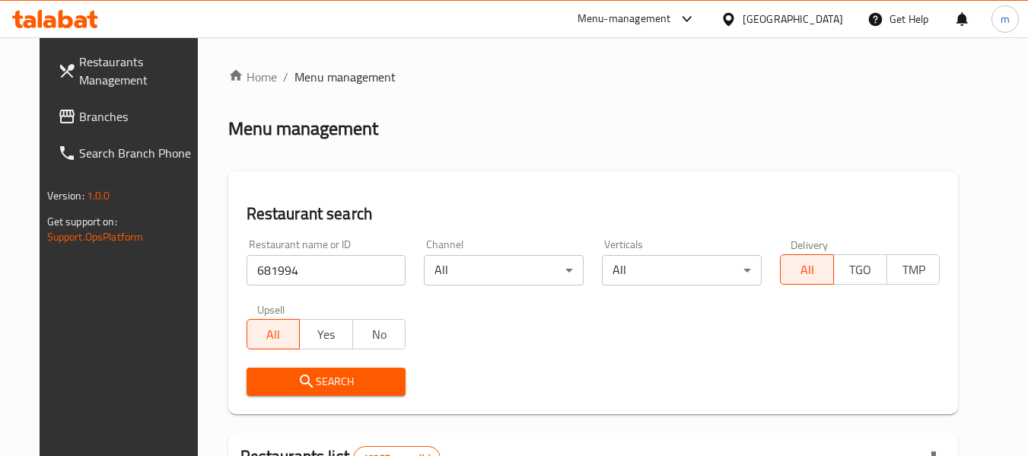
click at [301, 388] on span "Search" at bounding box center [326, 381] width 135 height 19
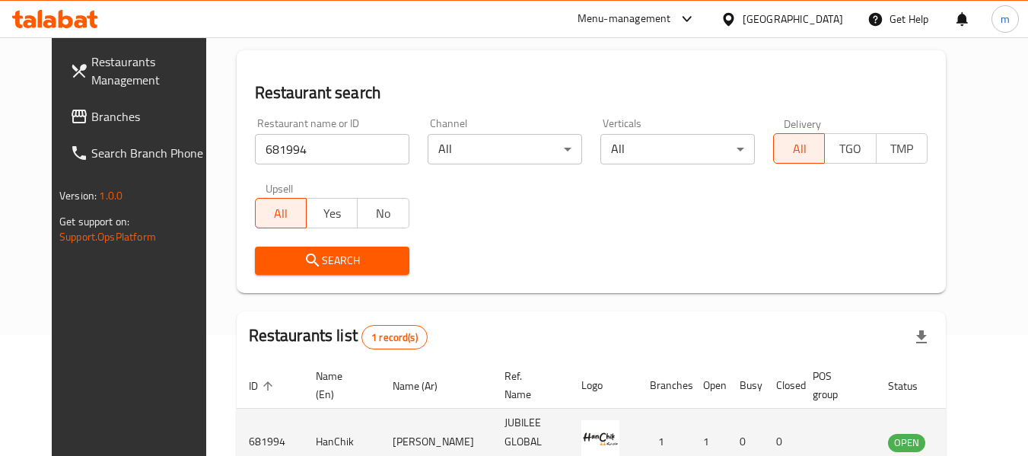
scroll to position [204, 0]
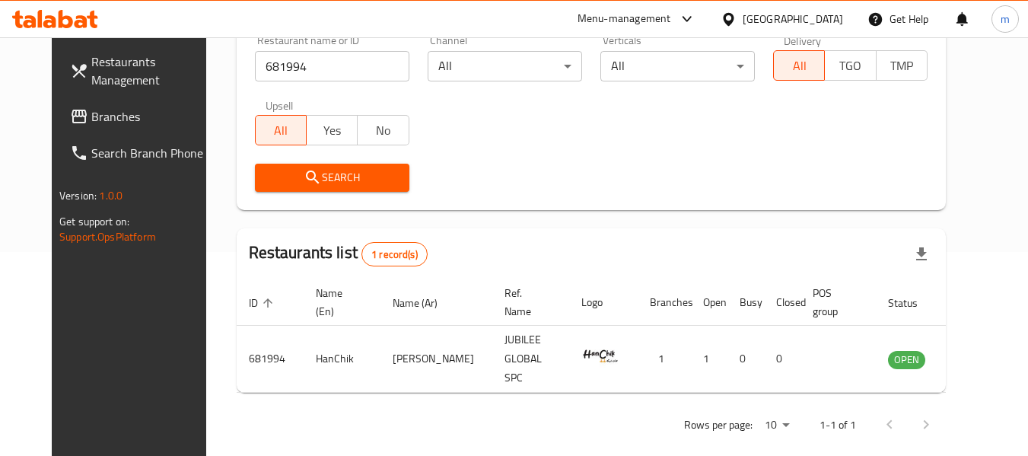
click at [820, 18] on div "Oman" at bounding box center [793, 19] width 100 height 17
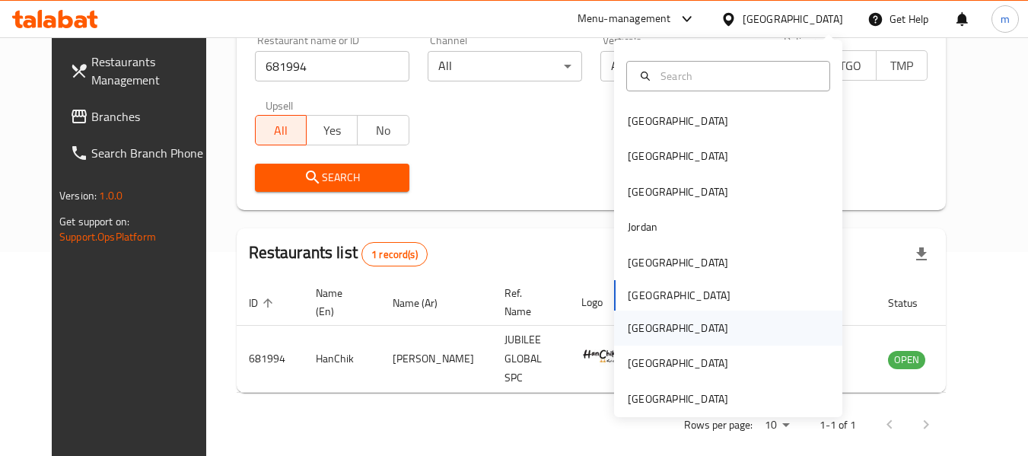
click at [631, 329] on div "Qatar" at bounding box center [678, 328] width 100 height 17
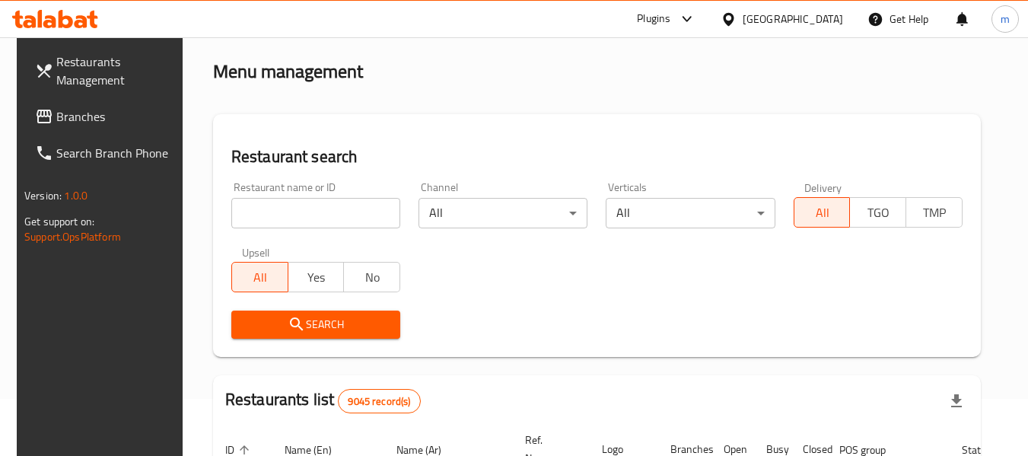
scroll to position [52, 0]
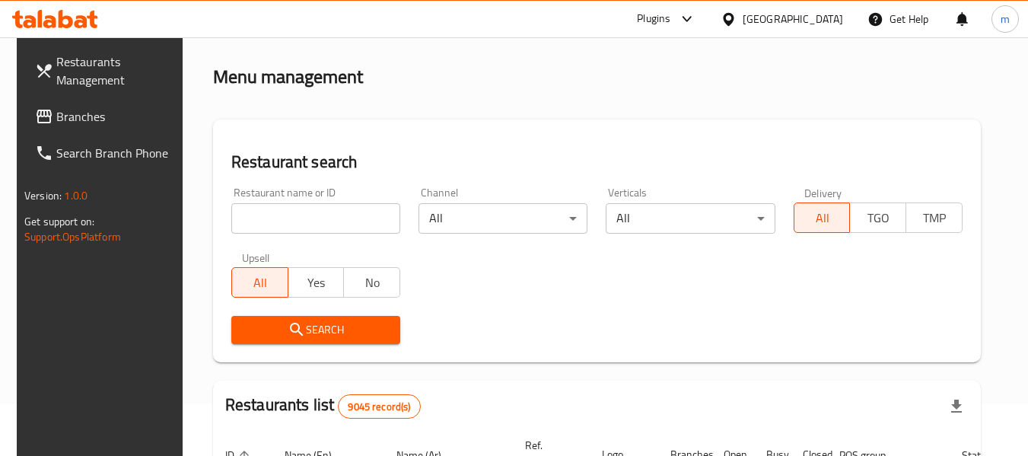
click at [62, 122] on span "Branches" at bounding box center [116, 116] width 120 height 18
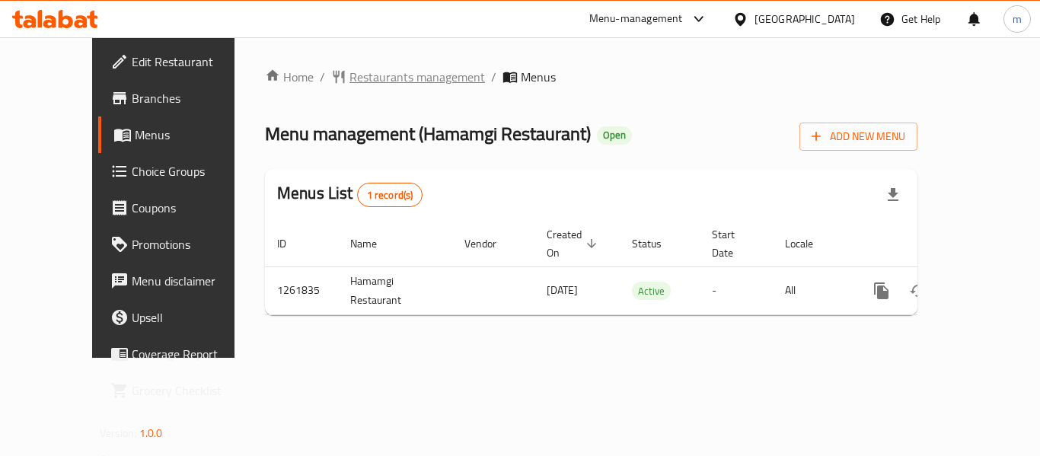
click at [362, 73] on span "Restaurants management" at bounding box center [416, 77] width 135 height 18
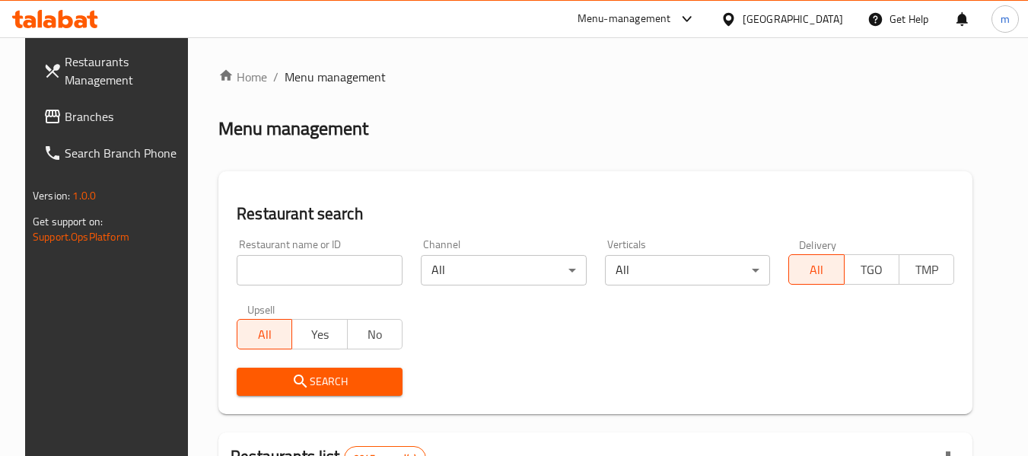
click at [304, 274] on input "search" at bounding box center [320, 270] width 166 height 30
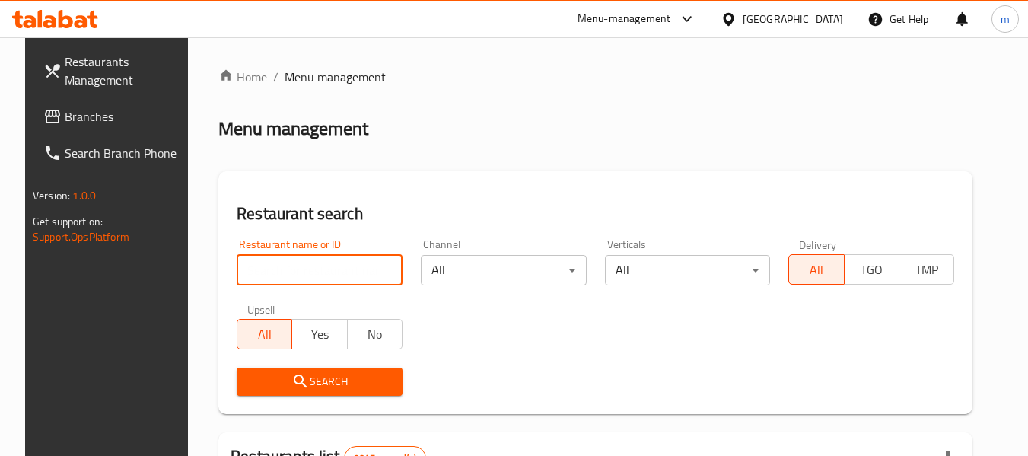
paste input "685336"
type input "685336"
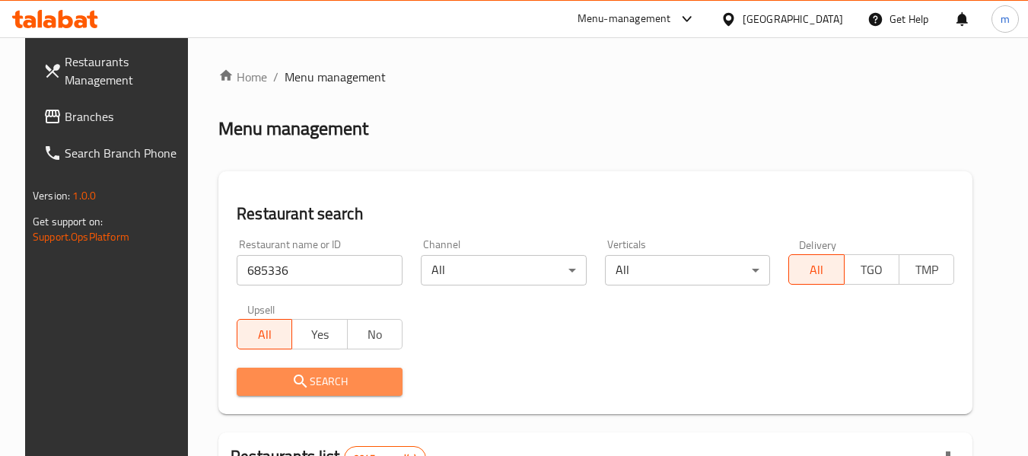
click at [272, 373] on span "Search" at bounding box center [320, 381] width 142 height 19
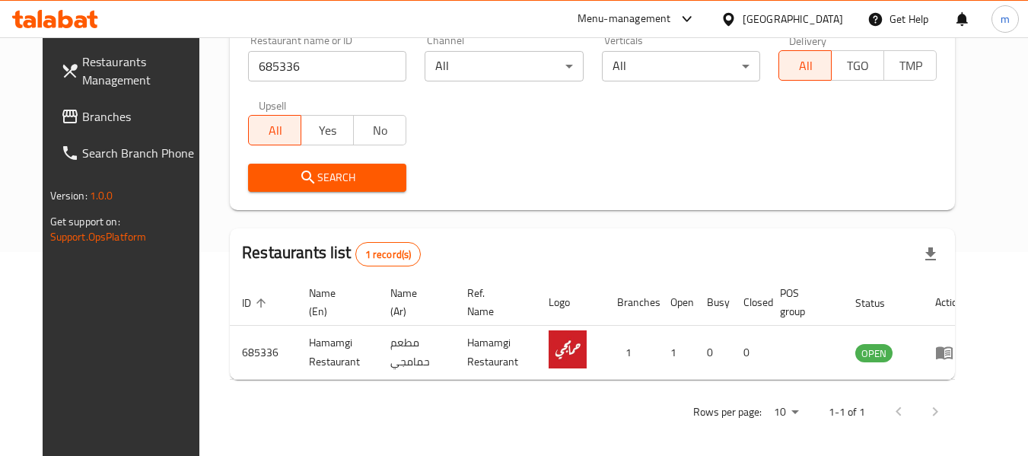
scroll to position [210, 0]
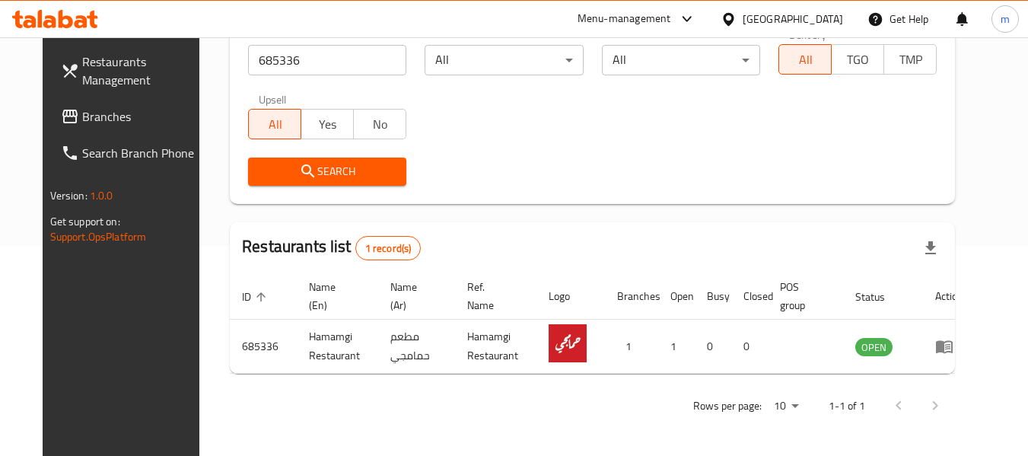
click at [743, 12] on div at bounding box center [732, 19] width 22 height 17
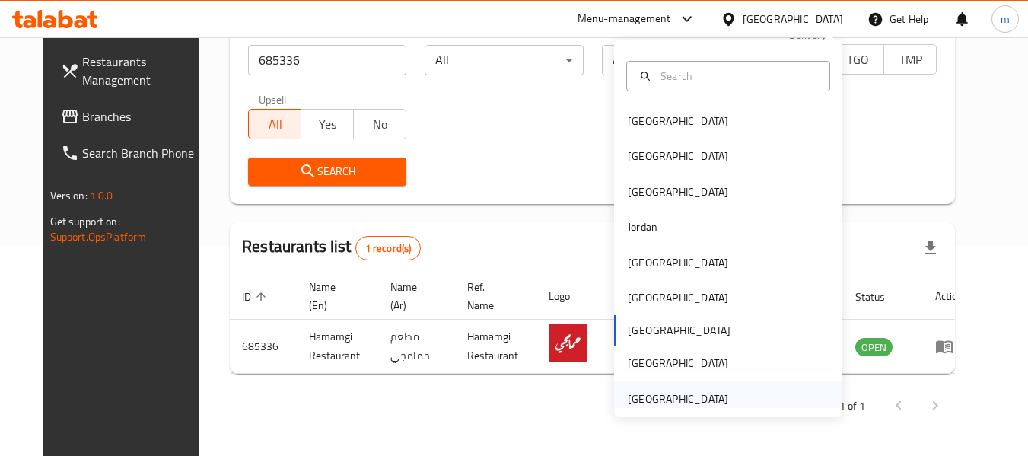
click at [681, 396] on div "[GEOGRAPHIC_DATA]" at bounding box center [678, 398] width 100 height 17
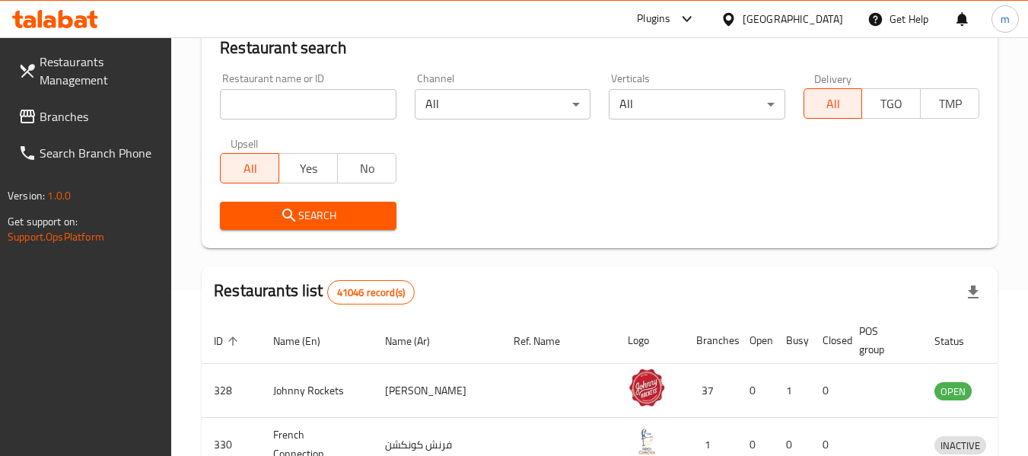
scroll to position [210, 0]
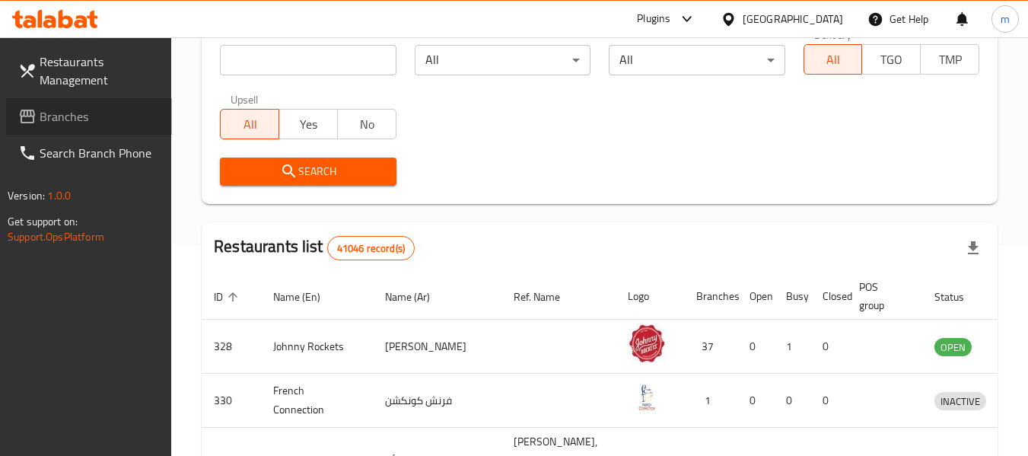
click at [86, 111] on span "Branches" at bounding box center [100, 116] width 120 height 18
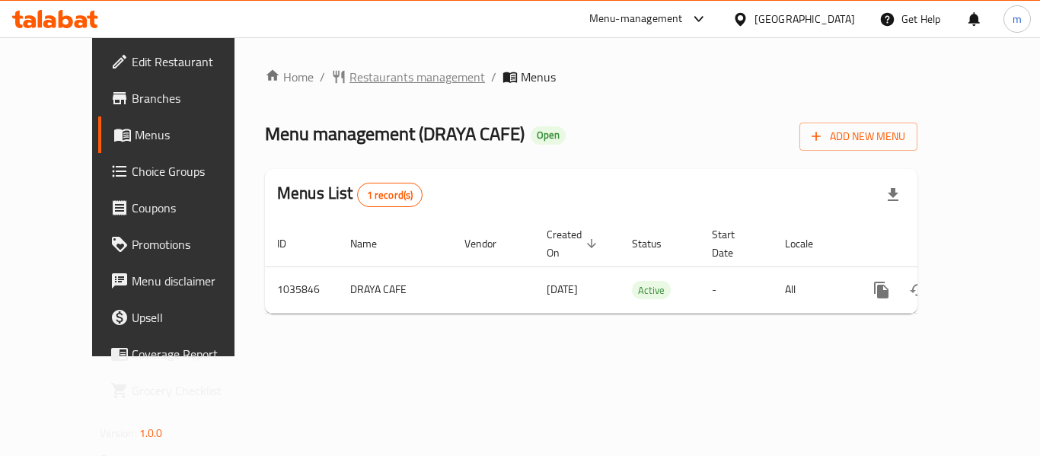
click at [349, 84] on span "Restaurants management" at bounding box center [416, 77] width 135 height 18
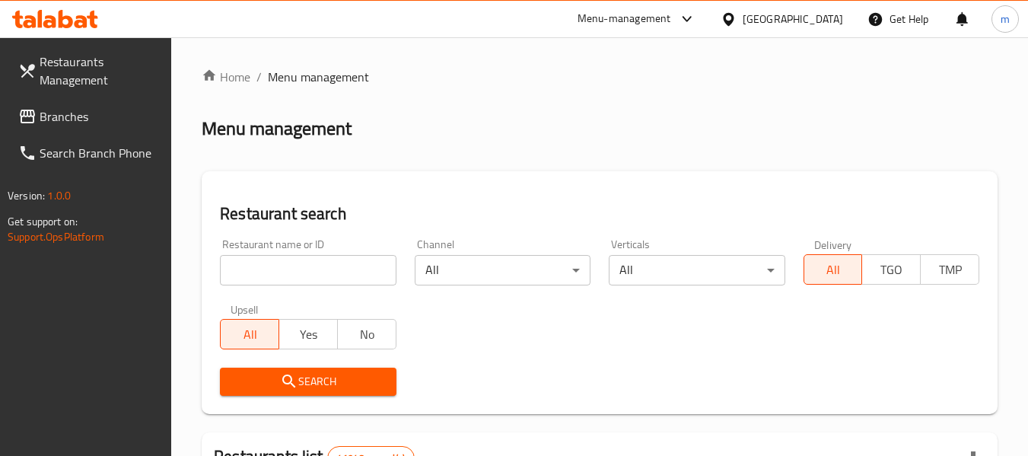
click at [317, 270] on input "search" at bounding box center [308, 270] width 176 height 30
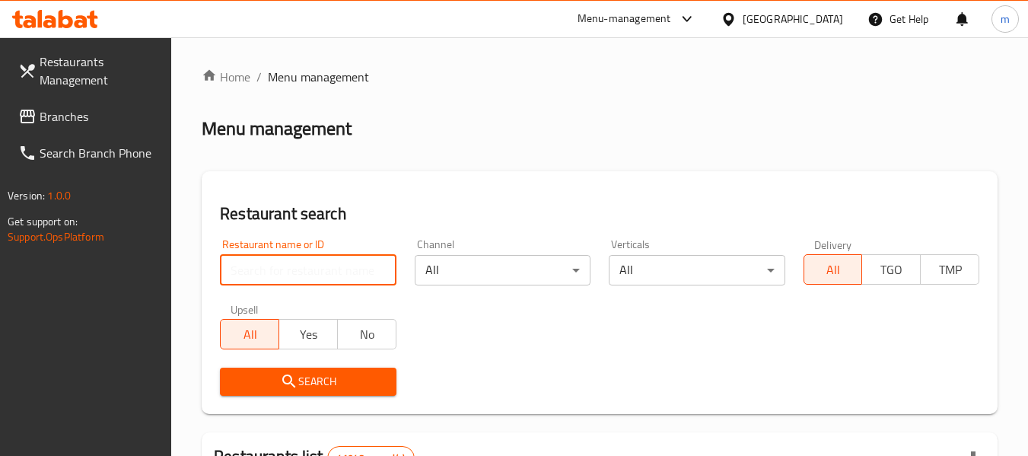
paste input "661697"
type input "661697"
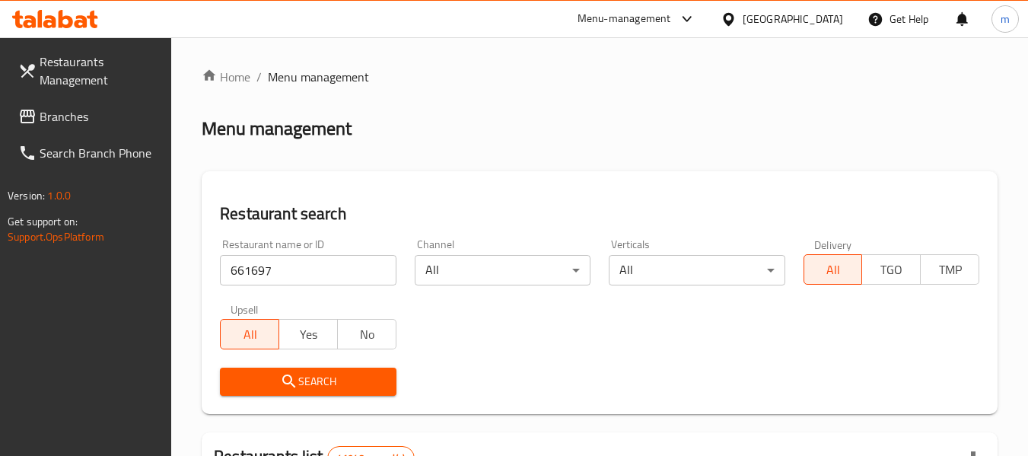
click at [310, 381] on span "Search" at bounding box center [307, 381] width 151 height 19
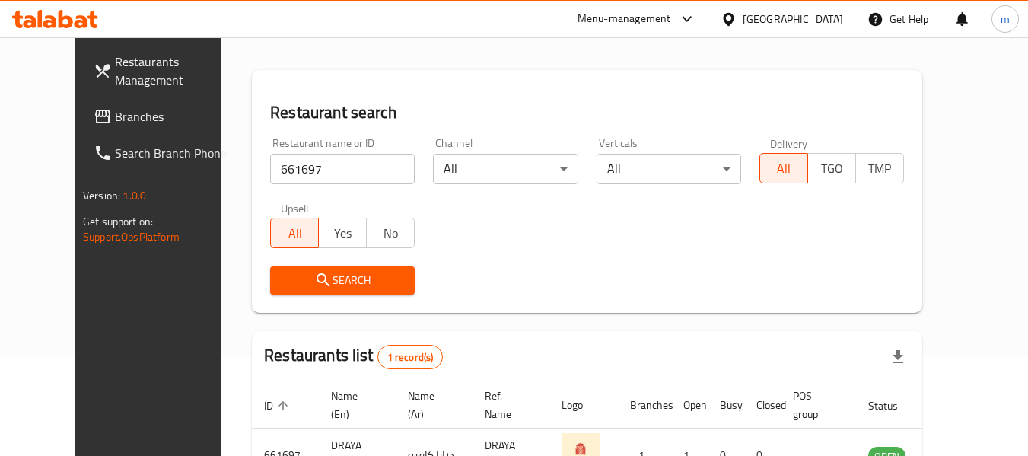
scroll to position [186, 0]
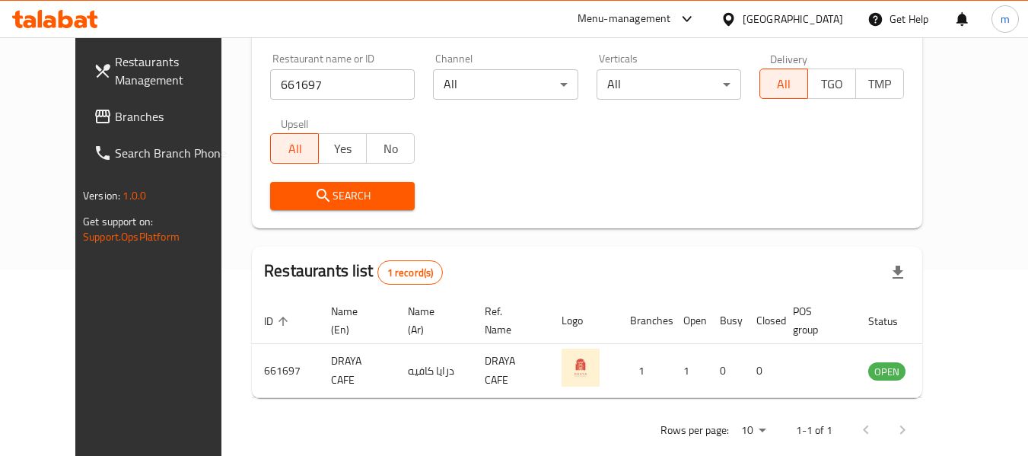
click at [98, 127] on link "Branches" at bounding box center [164, 116] width 166 height 37
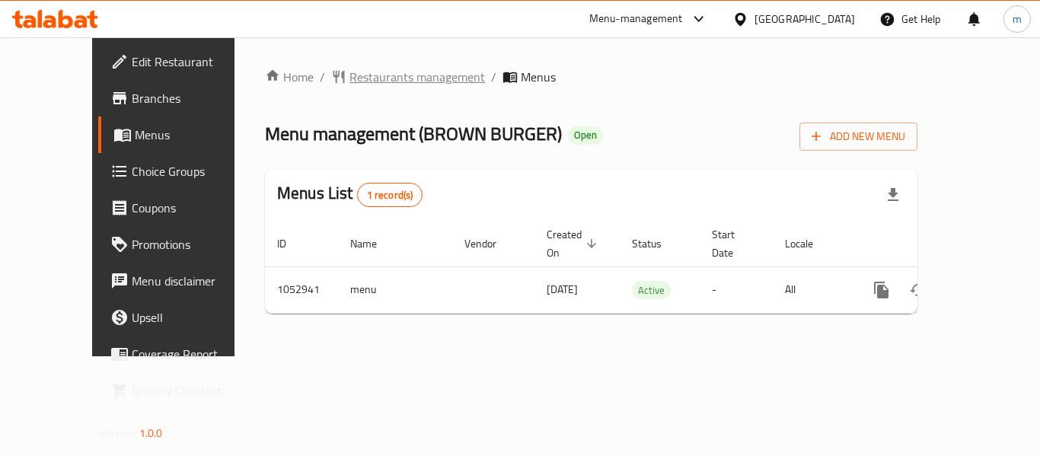
click at [361, 71] on span "Restaurants management" at bounding box center [416, 77] width 135 height 18
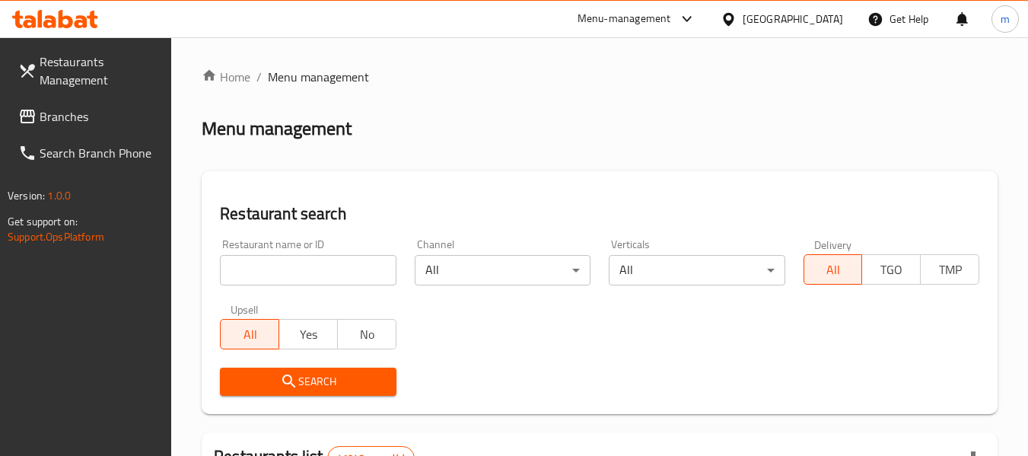
click at [317, 288] on div "Restaurant name or ID Restaurant name or ID" at bounding box center [308, 262] width 194 height 65
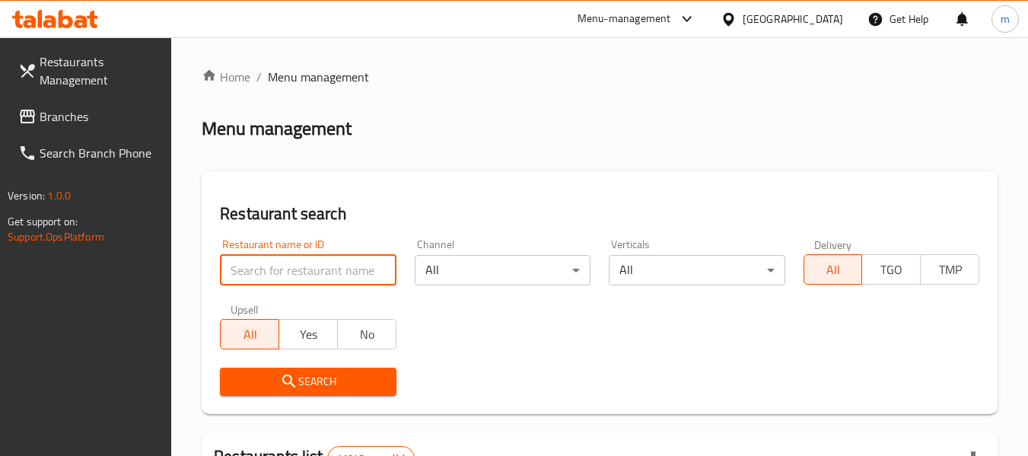
click at [319, 280] on input "search" at bounding box center [308, 270] width 176 height 30
paste input "662648"
type input "662648"
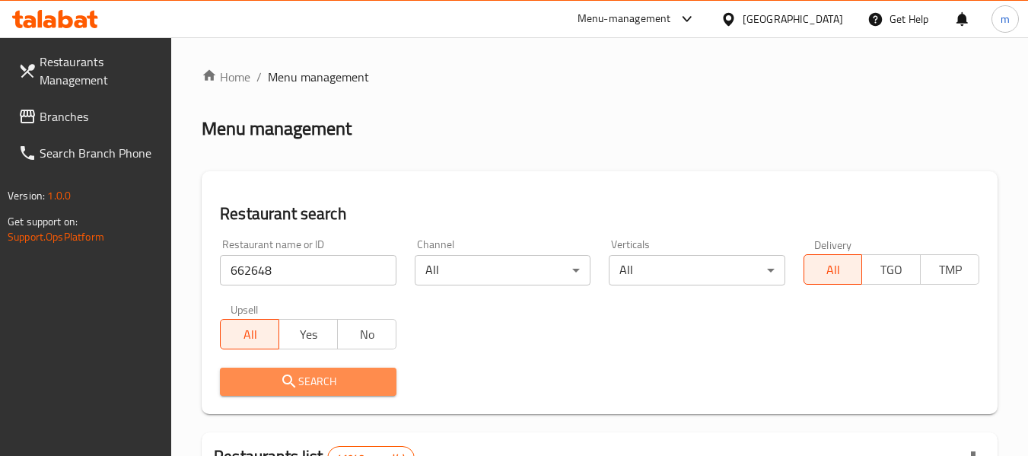
click at [335, 370] on button "Search" at bounding box center [308, 382] width 176 height 28
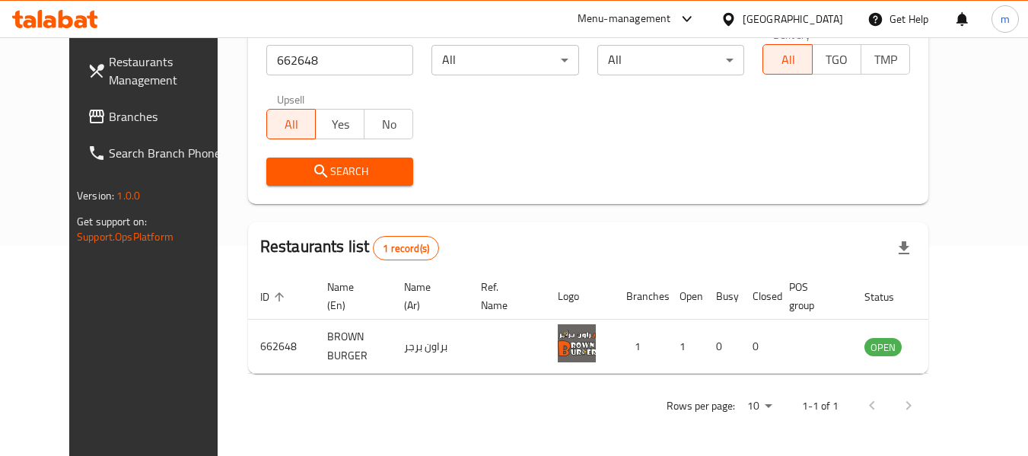
scroll to position [210, 0]
click at [75, 100] on link "Branches" at bounding box center [158, 116] width 166 height 37
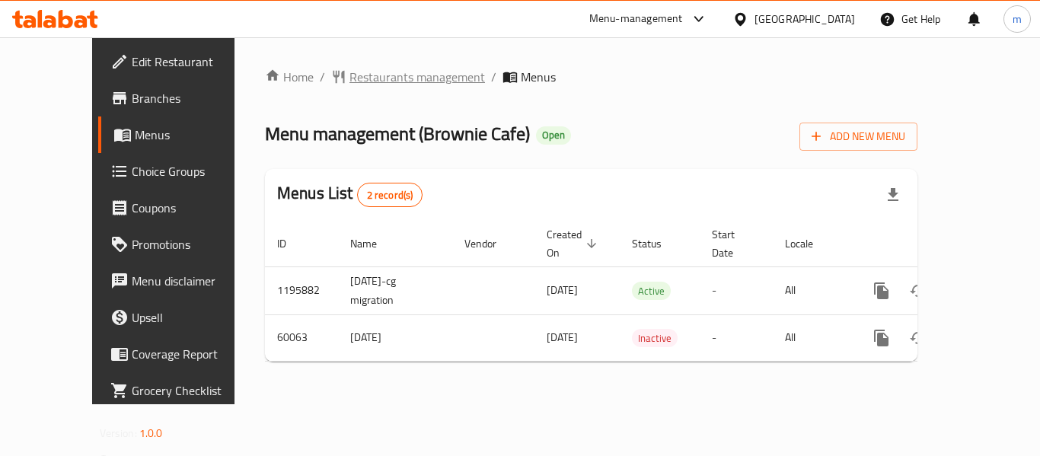
click at [358, 76] on span "Restaurants management" at bounding box center [416, 77] width 135 height 18
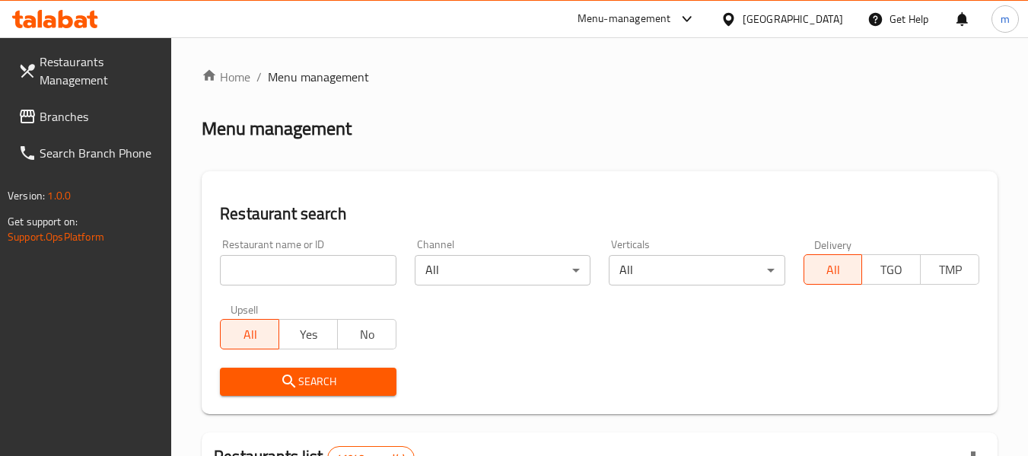
click at [328, 269] on input "search" at bounding box center [308, 270] width 176 height 30
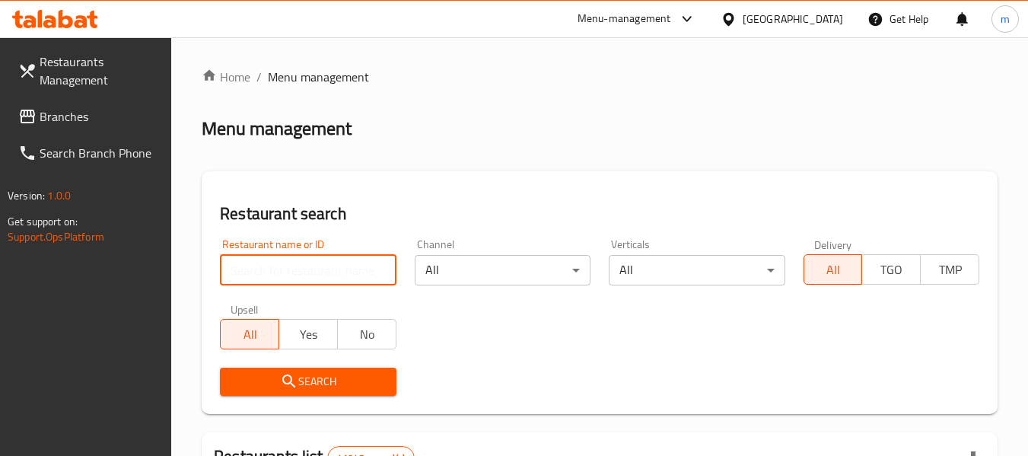
paste input "28914"
type input "28914"
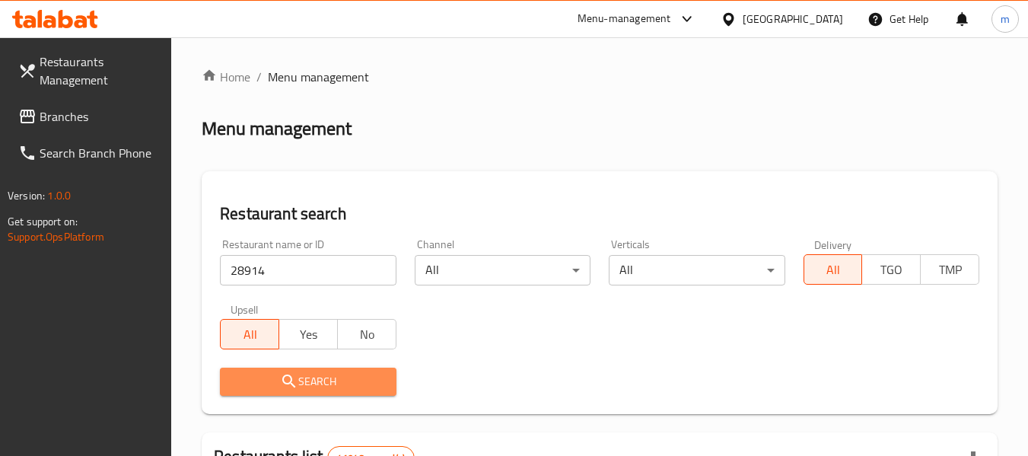
click at [335, 373] on span "Search" at bounding box center [307, 381] width 151 height 19
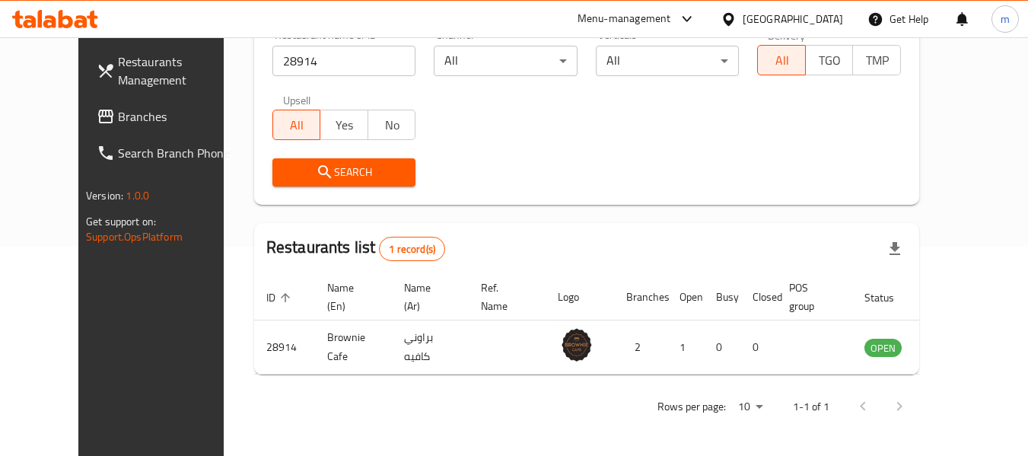
scroll to position [210, 0]
click at [118, 117] on span "Branches" at bounding box center [178, 116] width 120 height 18
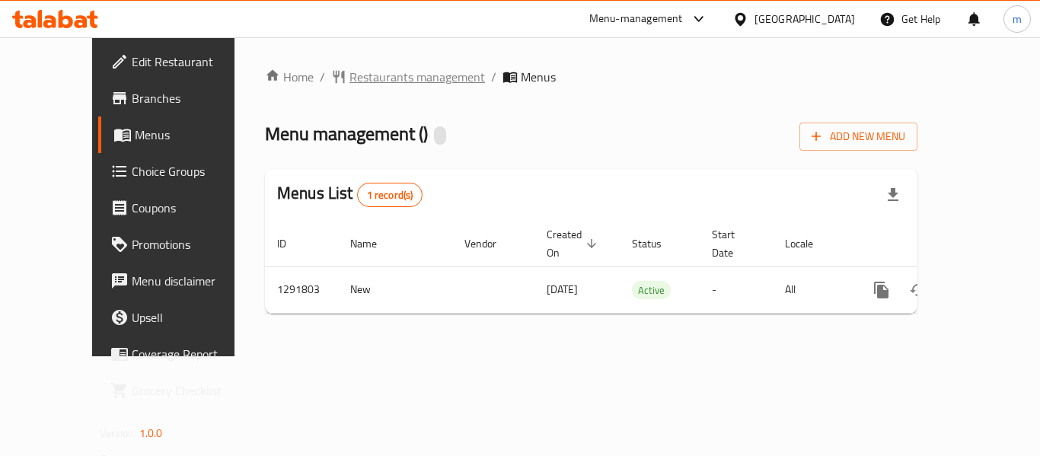
click at [351, 86] on span "Restaurants management" at bounding box center [416, 77] width 135 height 18
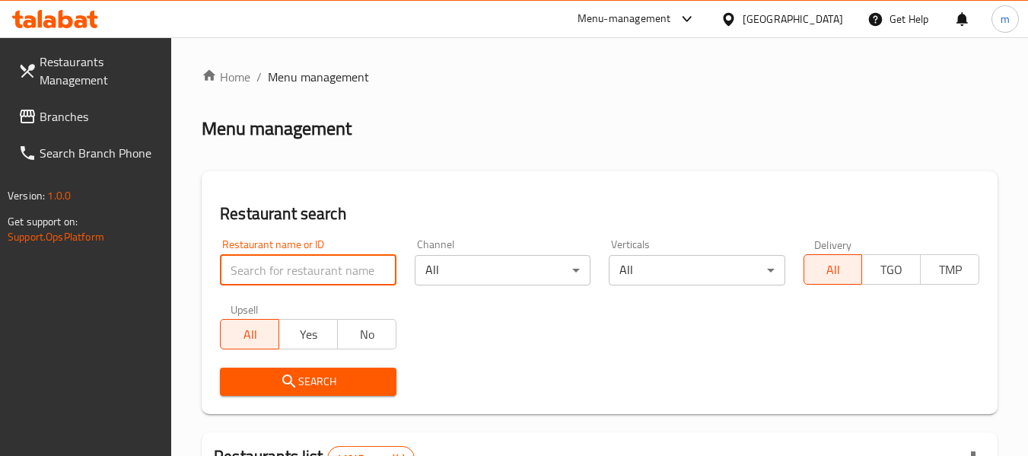
click at [307, 269] on input "search" at bounding box center [308, 270] width 176 height 30
paste input "698884"
type input "698884"
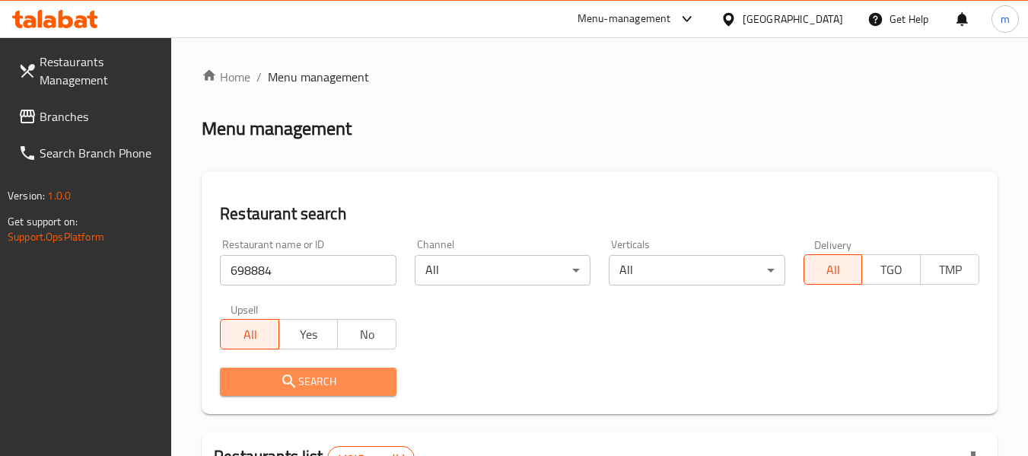
click at [296, 388] on icon "submit" at bounding box center [289, 381] width 18 height 18
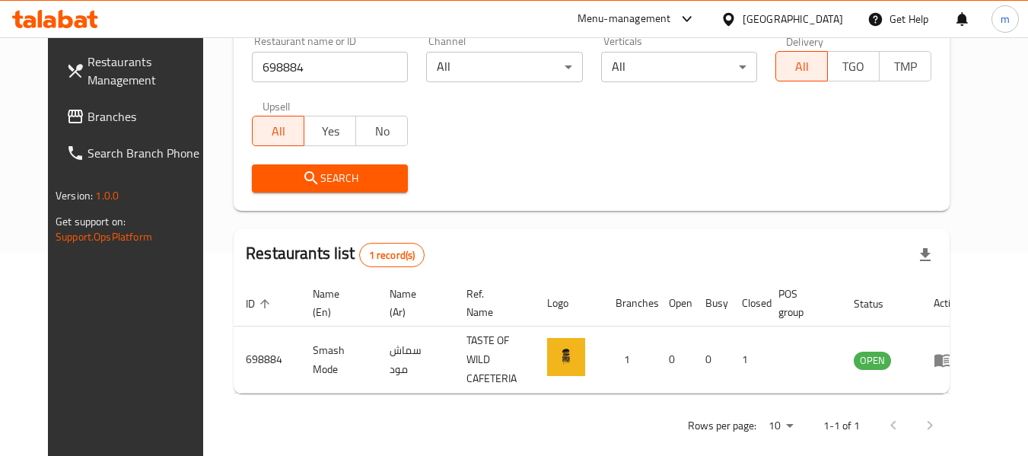
scroll to position [204, 0]
click at [88, 117] on span "Branches" at bounding box center [148, 116] width 120 height 18
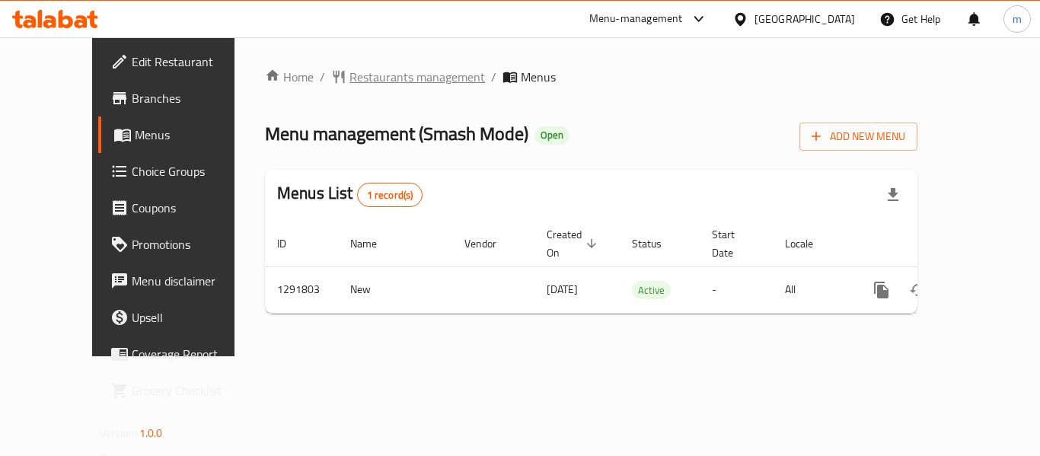
click at [352, 85] on span "Restaurants management" at bounding box center [416, 77] width 135 height 18
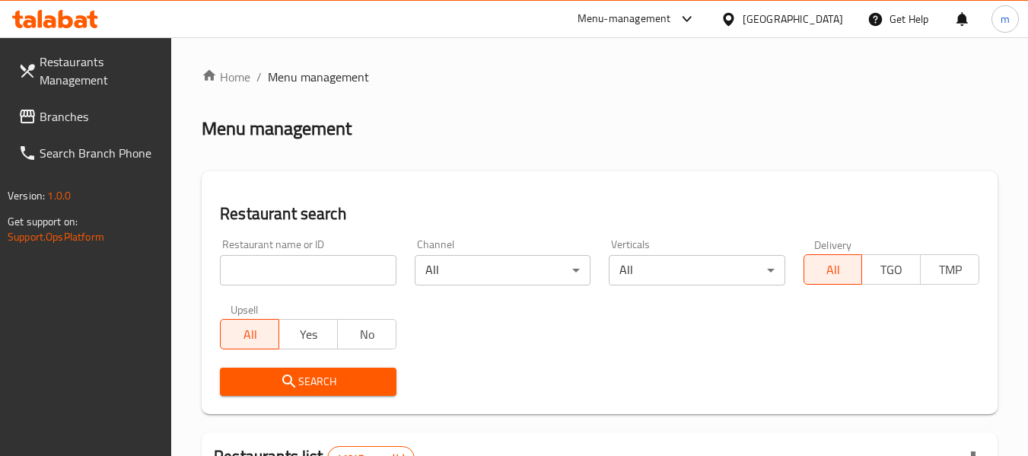
click at [314, 269] on input "search" at bounding box center [308, 270] width 176 height 30
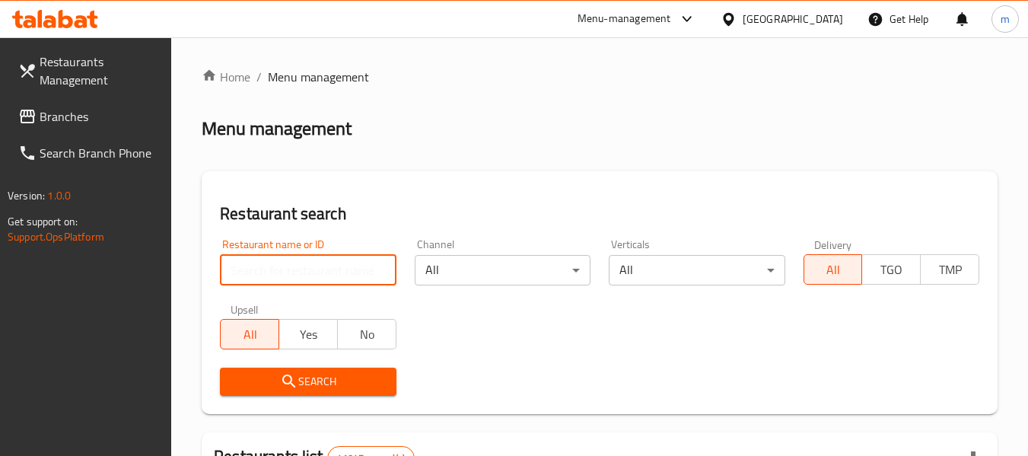
paste input "698884"
type input "698884"
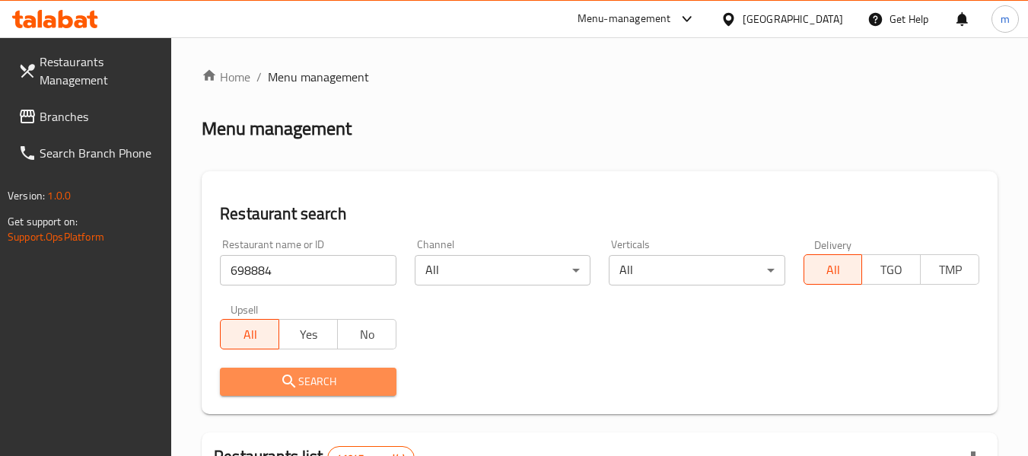
click at [307, 378] on span "Search" at bounding box center [307, 381] width 151 height 19
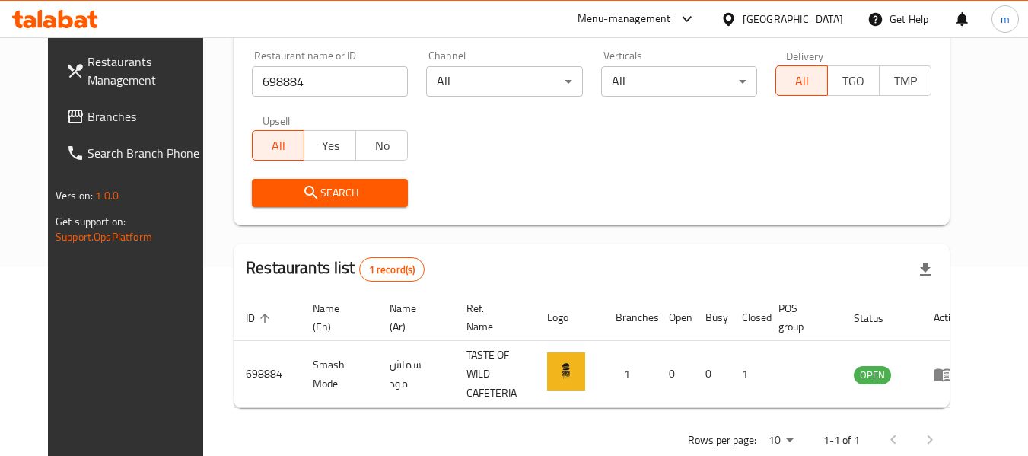
scroll to position [210, 0]
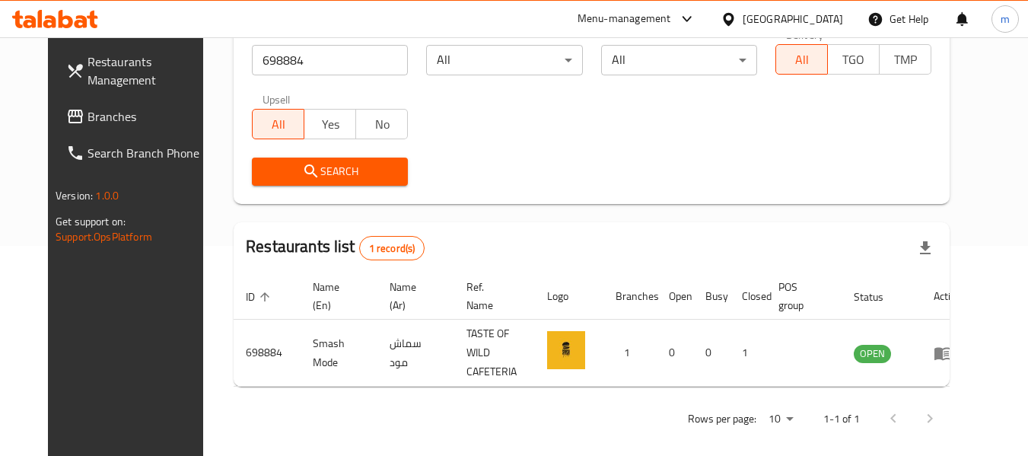
drag, startPoint x: 79, startPoint y: 123, endPoint x: 79, endPoint y: 102, distance: 21.3
click at [88, 123] on span "Branches" at bounding box center [148, 116] width 120 height 18
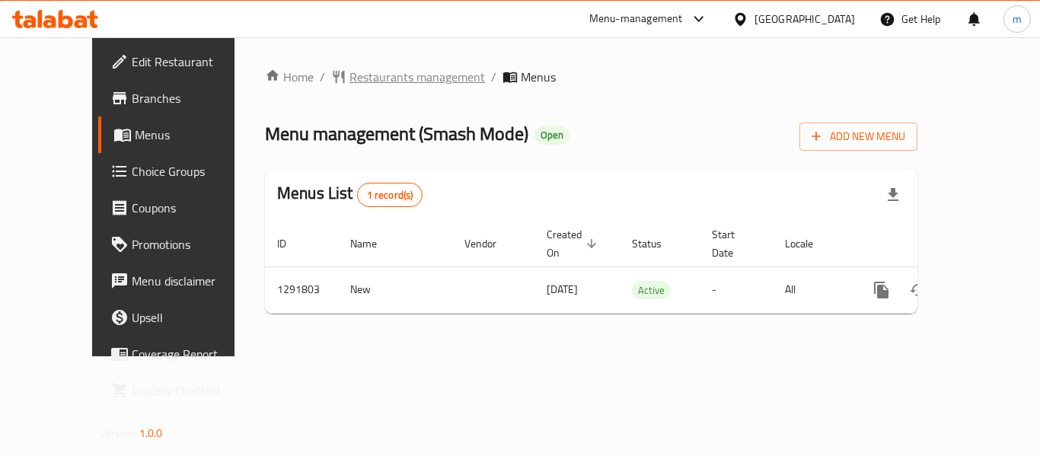
click at [362, 83] on span "Restaurants management" at bounding box center [416, 77] width 135 height 18
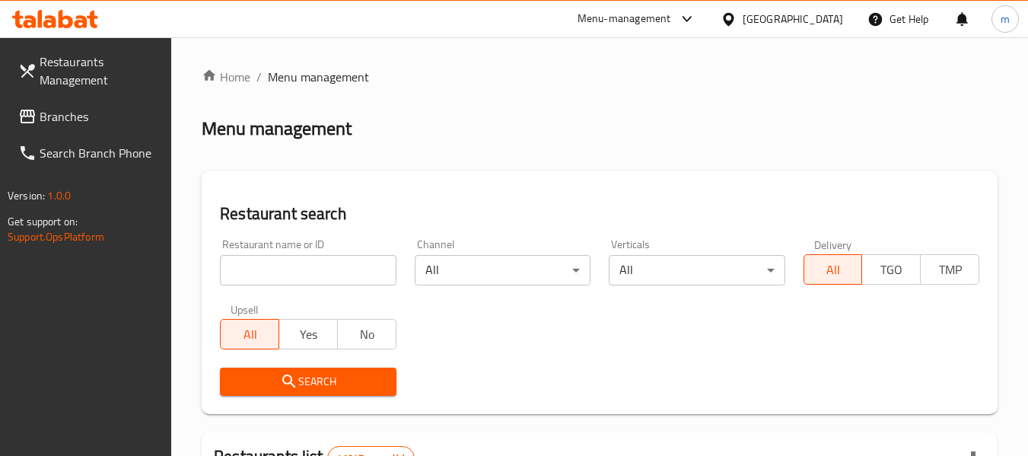
click at [320, 270] on input "search" at bounding box center [308, 270] width 176 height 30
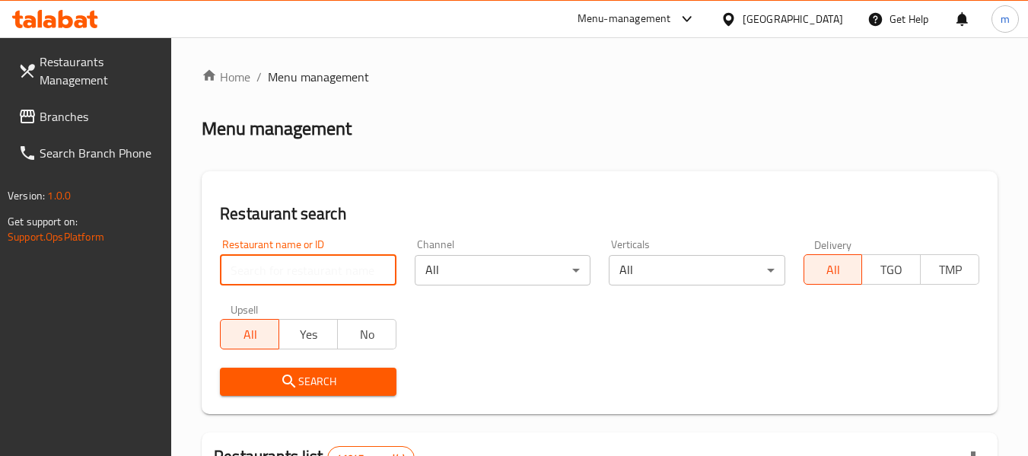
paste input "698884"
type input "698884"
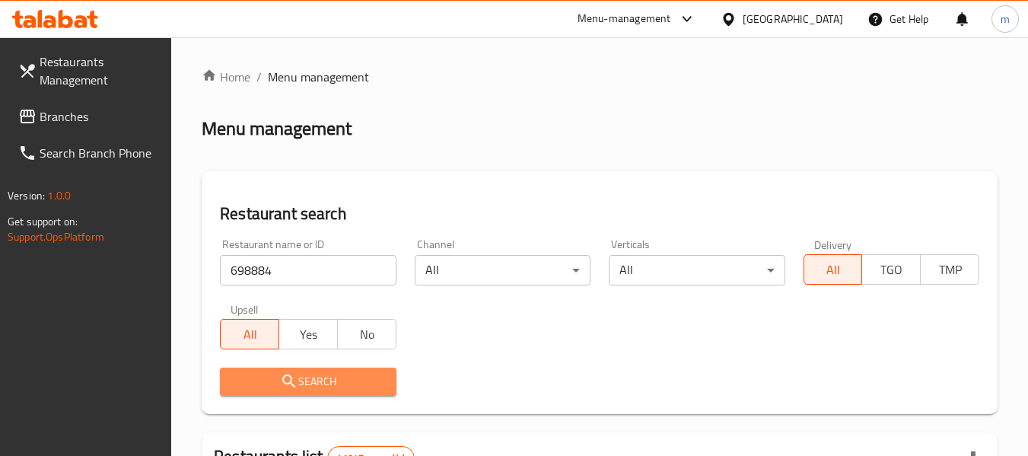
click at [323, 385] on span "Search" at bounding box center [307, 381] width 151 height 19
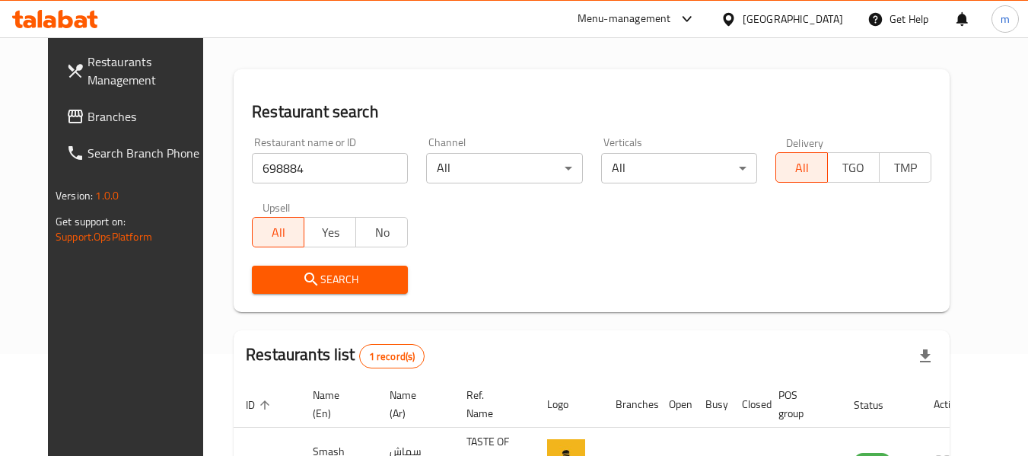
scroll to position [204, 0]
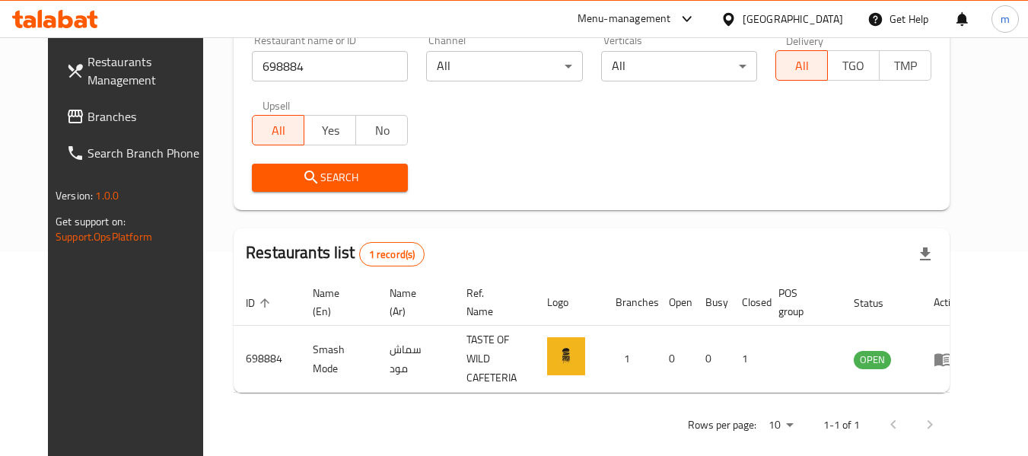
click at [88, 115] on span "Branches" at bounding box center [148, 116] width 120 height 18
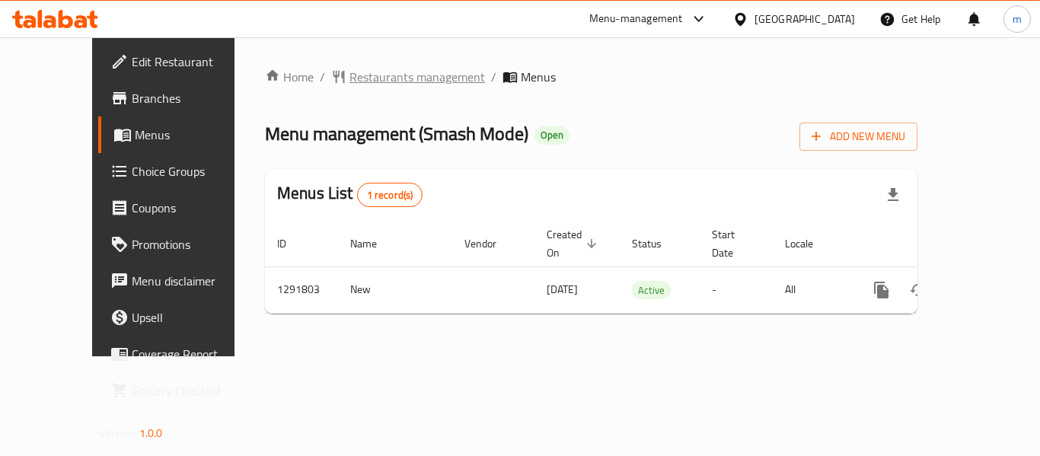
click at [349, 84] on span "Restaurants management" at bounding box center [416, 77] width 135 height 18
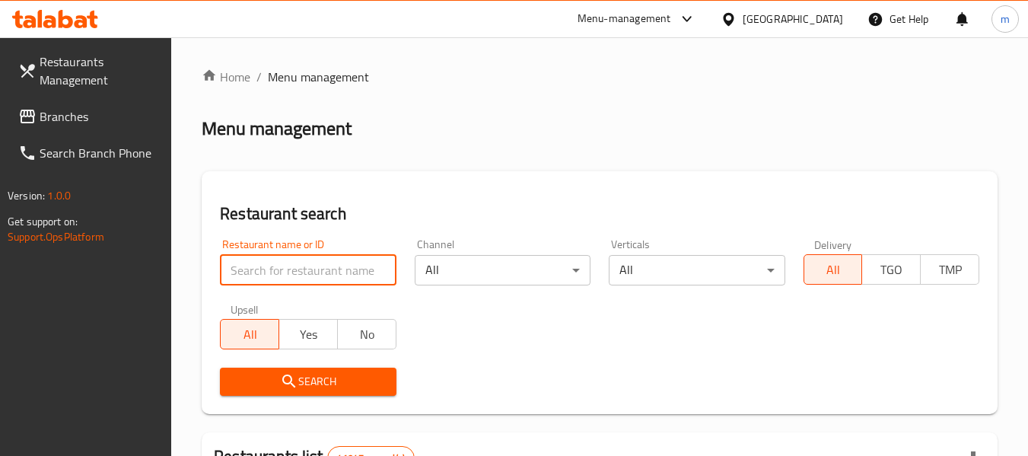
click at [307, 261] on input "search" at bounding box center [308, 270] width 176 height 30
paste input "698884"
type input "698884"
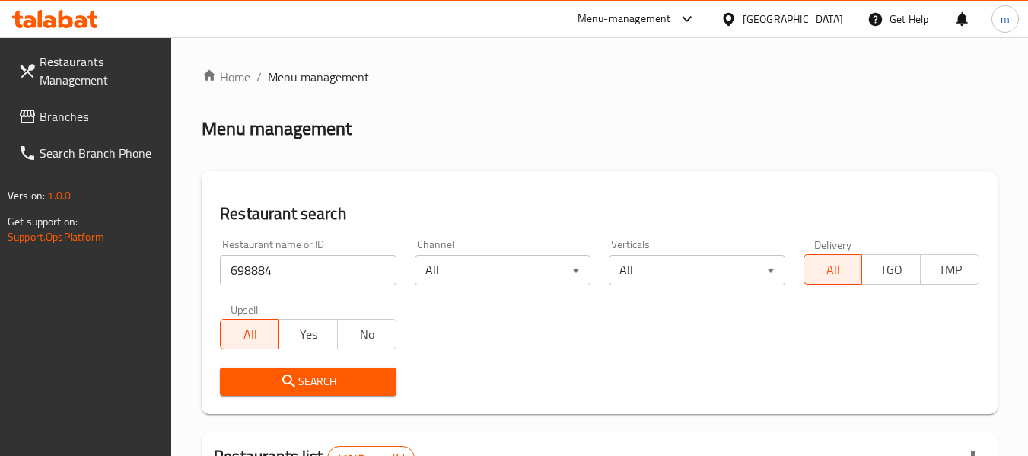
click at [308, 388] on span "Search" at bounding box center [307, 381] width 151 height 19
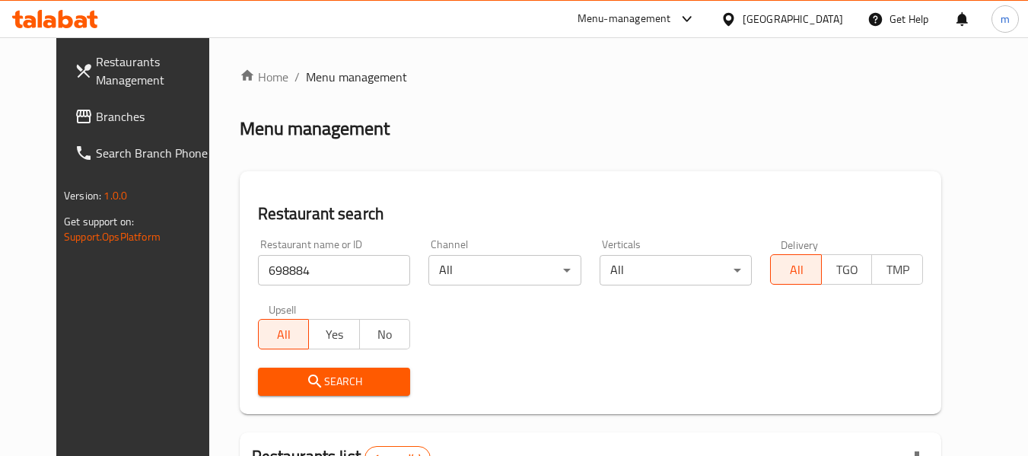
scroll to position [204, 0]
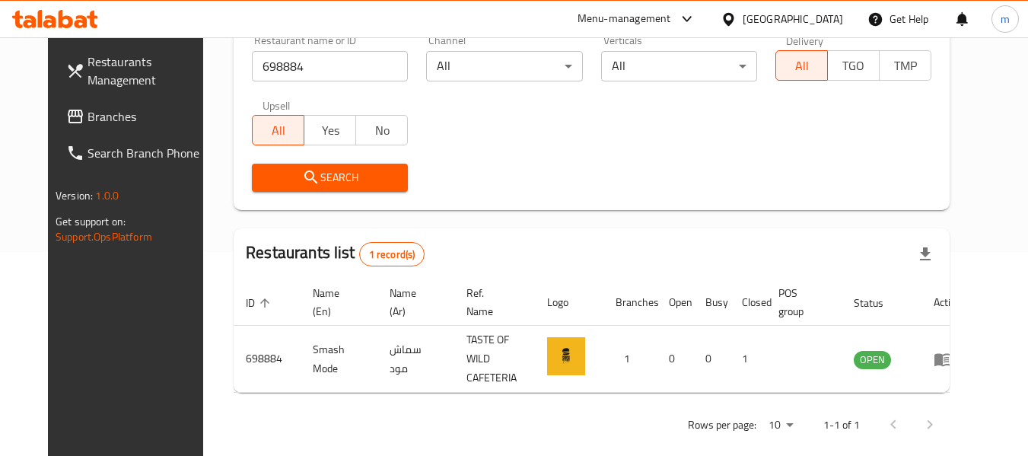
click at [88, 112] on span "Branches" at bounding box center [148, 116] width 120 height 18
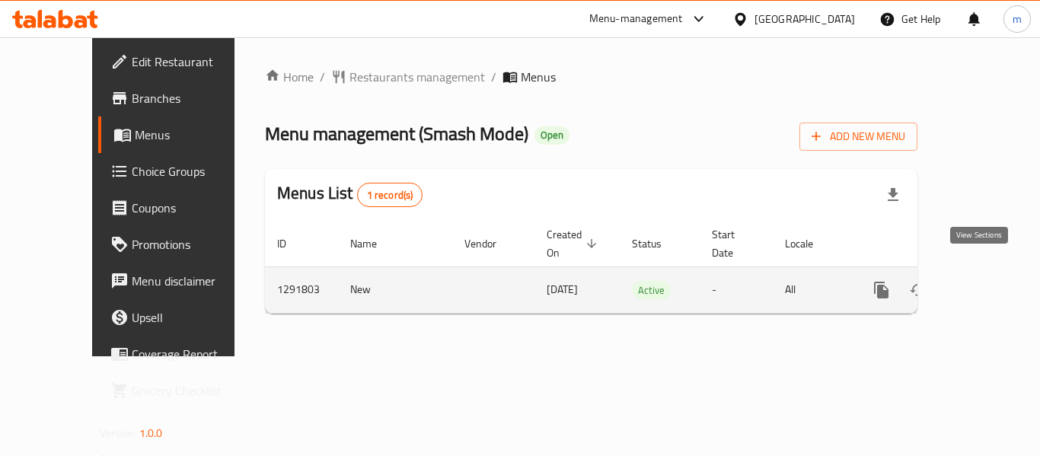
click at [983, 281] on icon "enhanced table" at bounding box center [991, 290] width 18 height 18
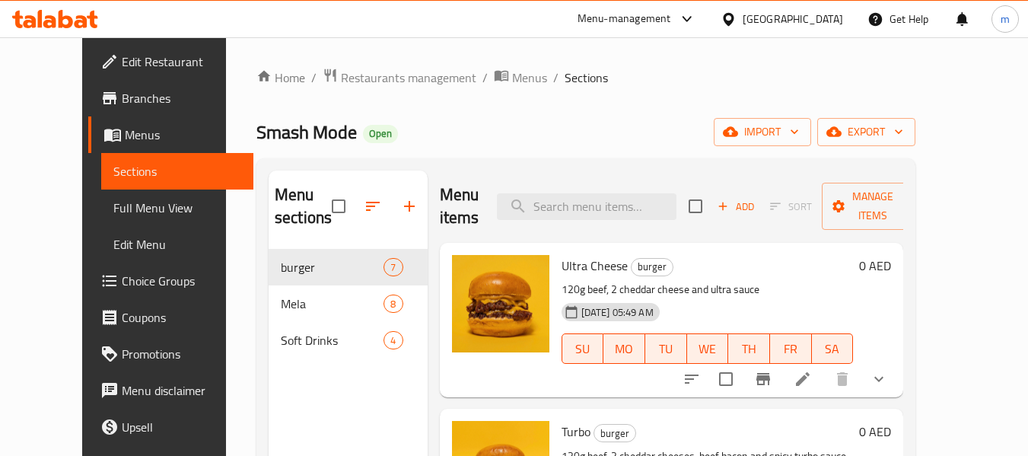
click at [64, 17] on icon at bounding box center [66, 19] width 14 height 18
